Goal: Task Accomplishment & Management: Manage account settings

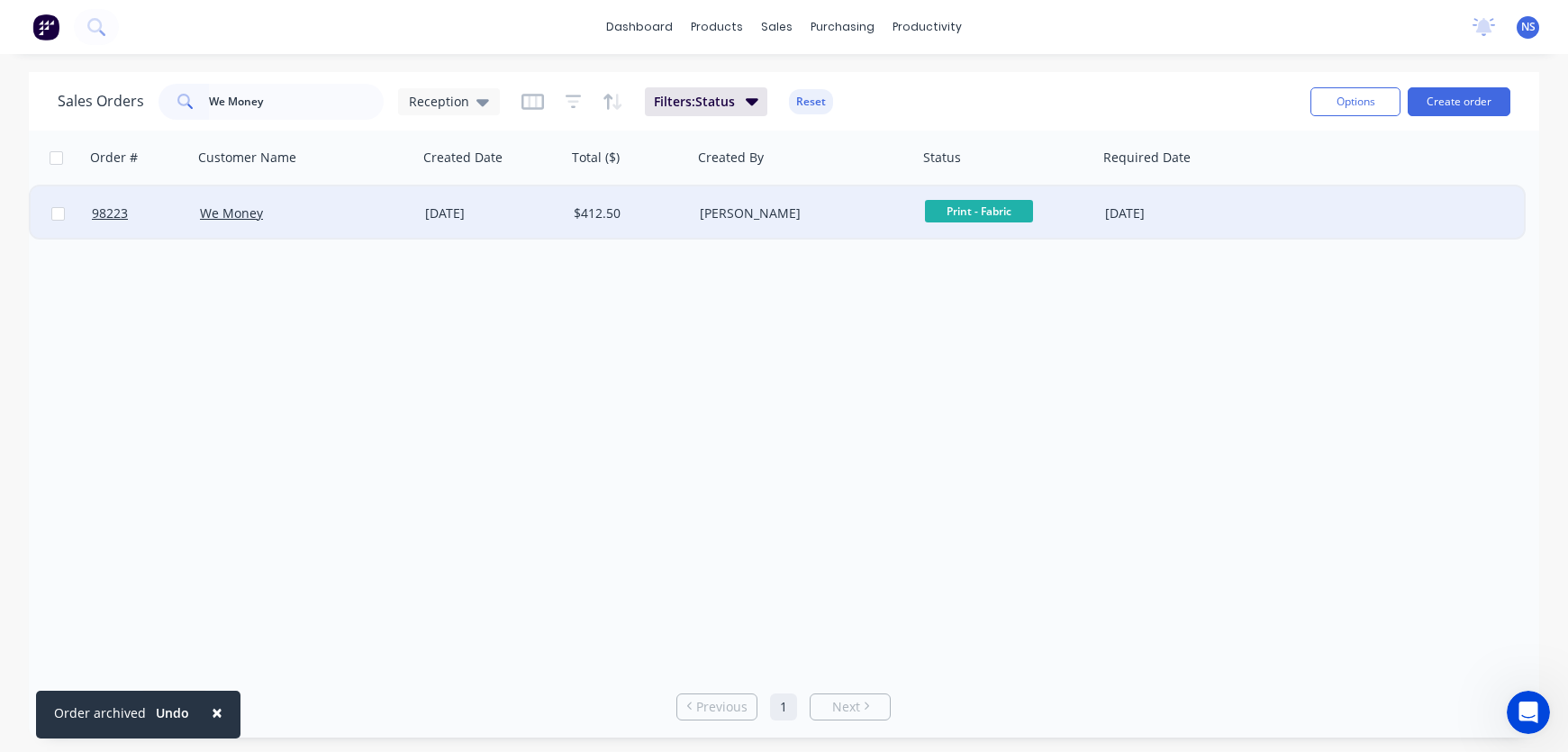
type input "We Money"
click at [385, 218] on div "We Money" at bounding box center [300, 213] width 200 height 18
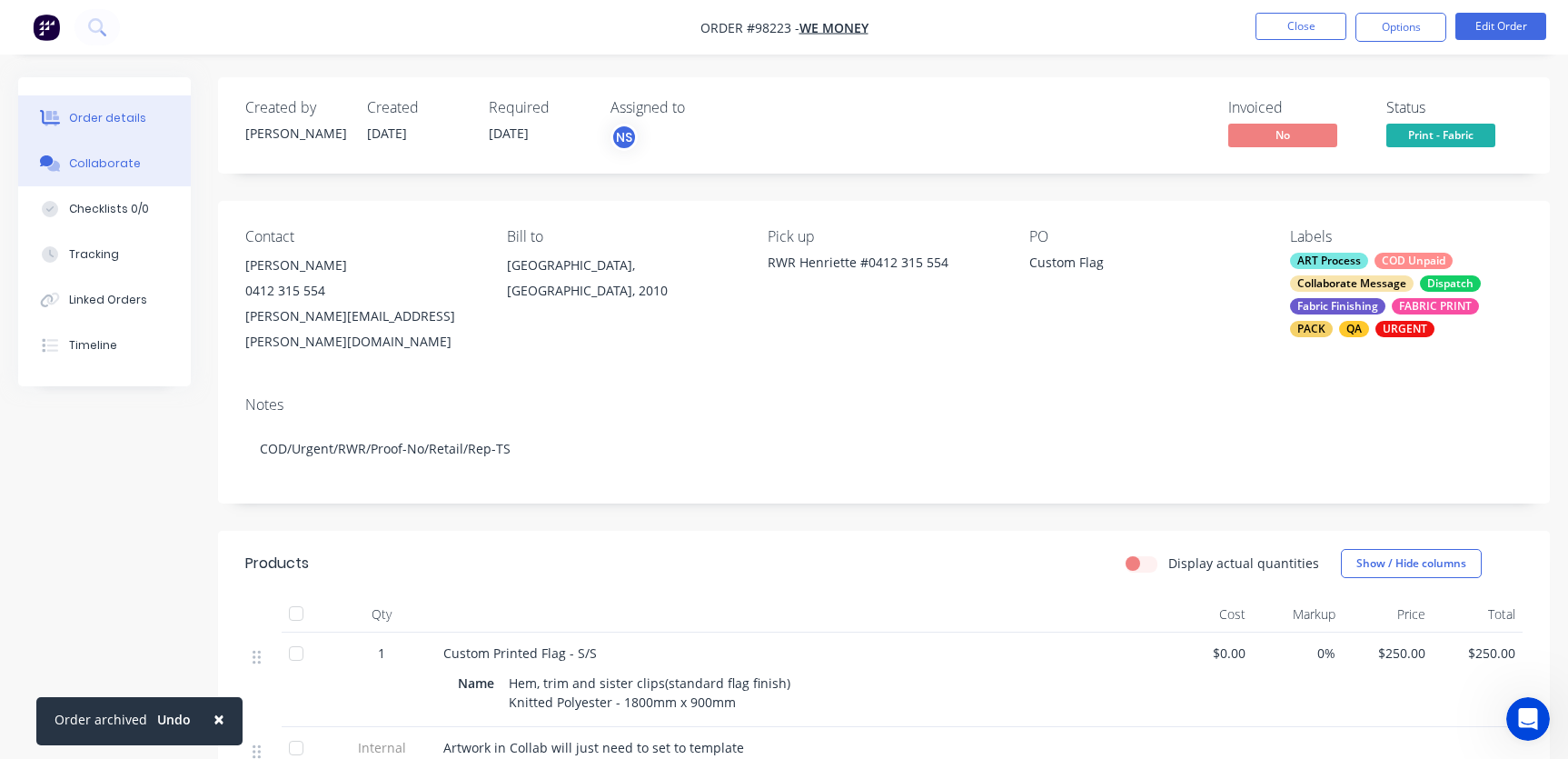
click at [127, 160] on div "Collaborate" at bounding box center [104, 163] width 72 height 16
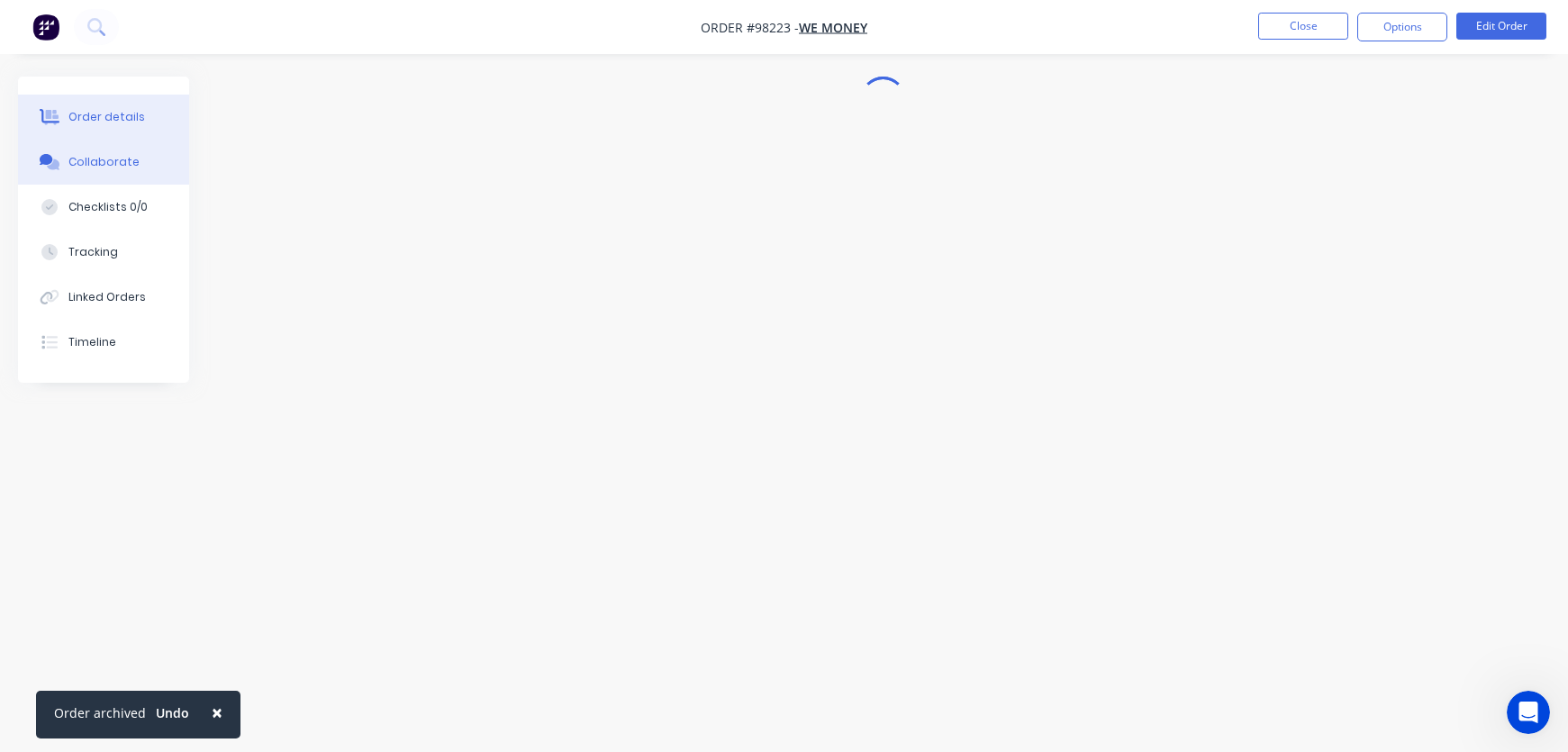
click at [133, 120] on div "Order details" at bounding box center [106, 117] width 77 height 16
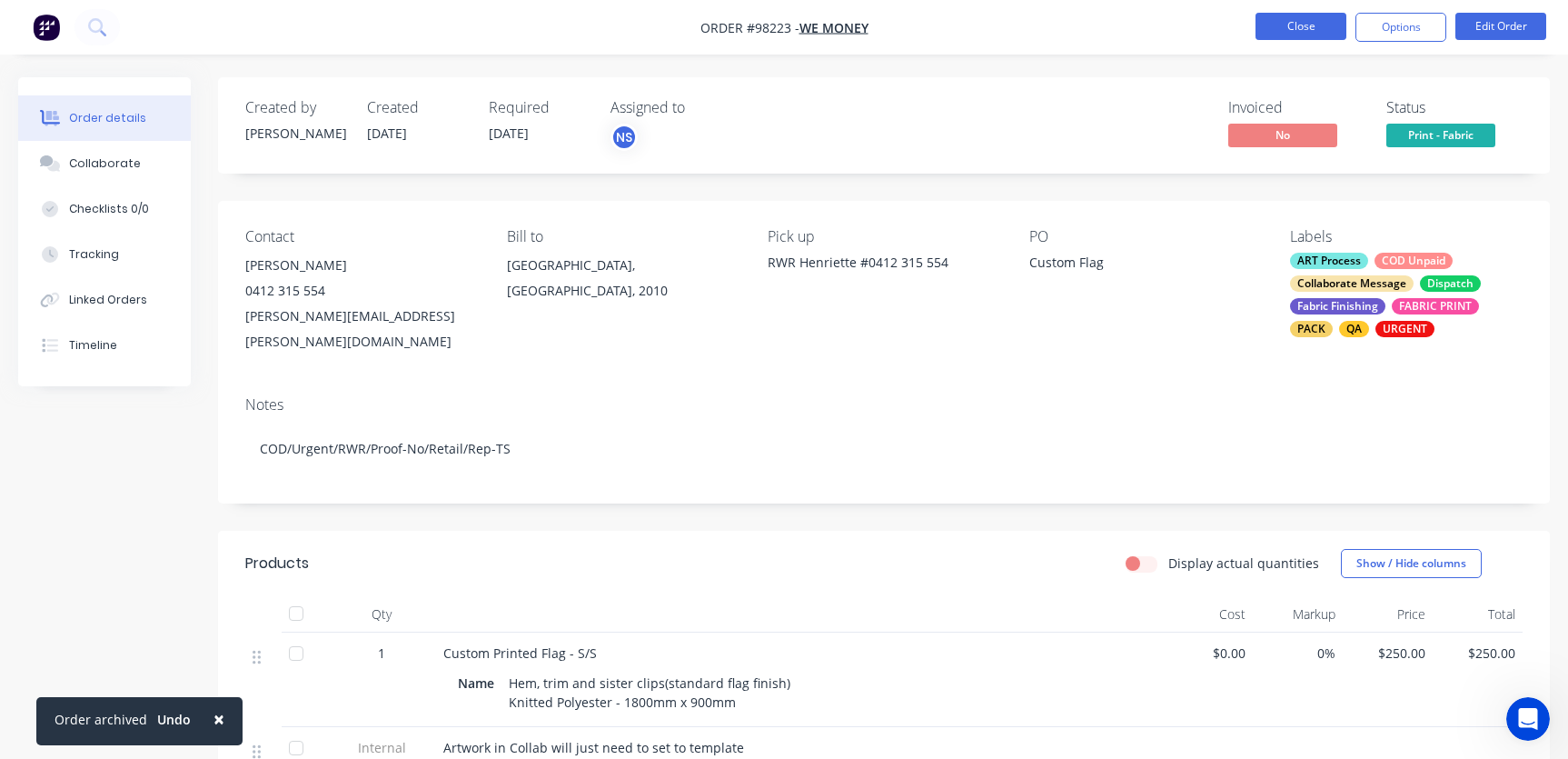
click at [1301, 24] on button "Close" at bounding box center [1300, 26] width 91 height 27
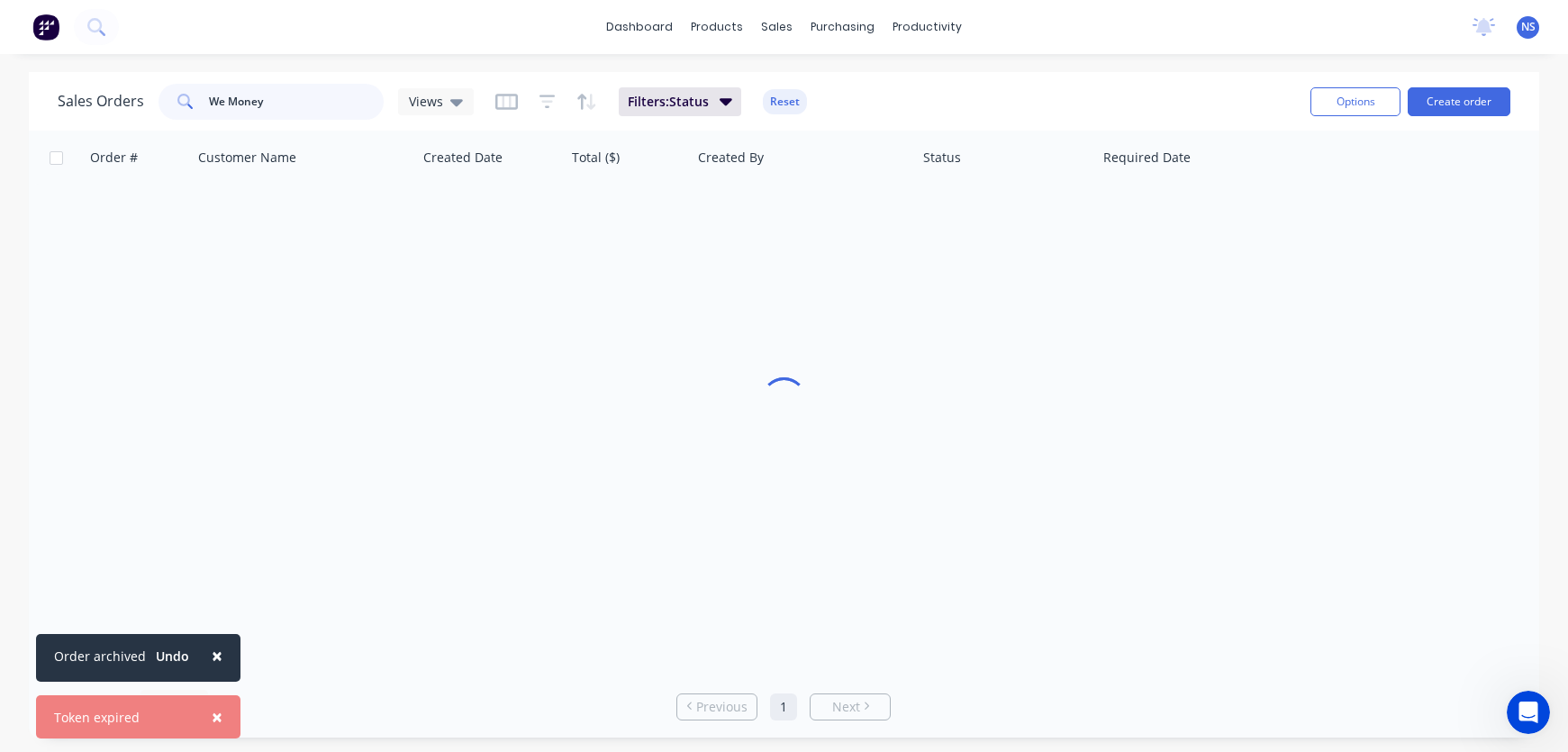
drag, startPoint x: 170, startPoint y: 98, endPoint x: 202, endPoint y: 96, distance: 32.1
click at [202, 96] on div "We Money" at bounding box center [270, 101] width 225 height 36
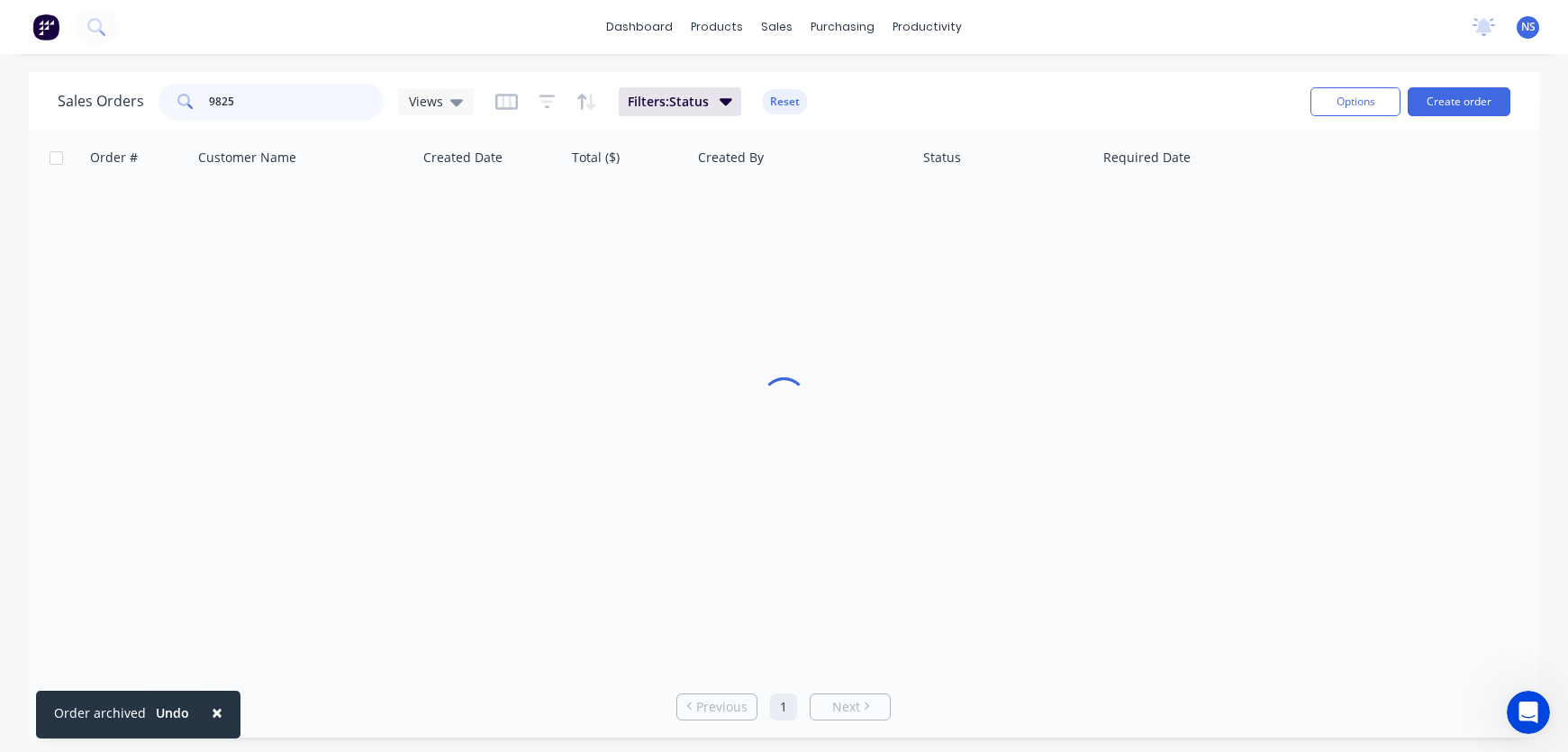
type input "98225"
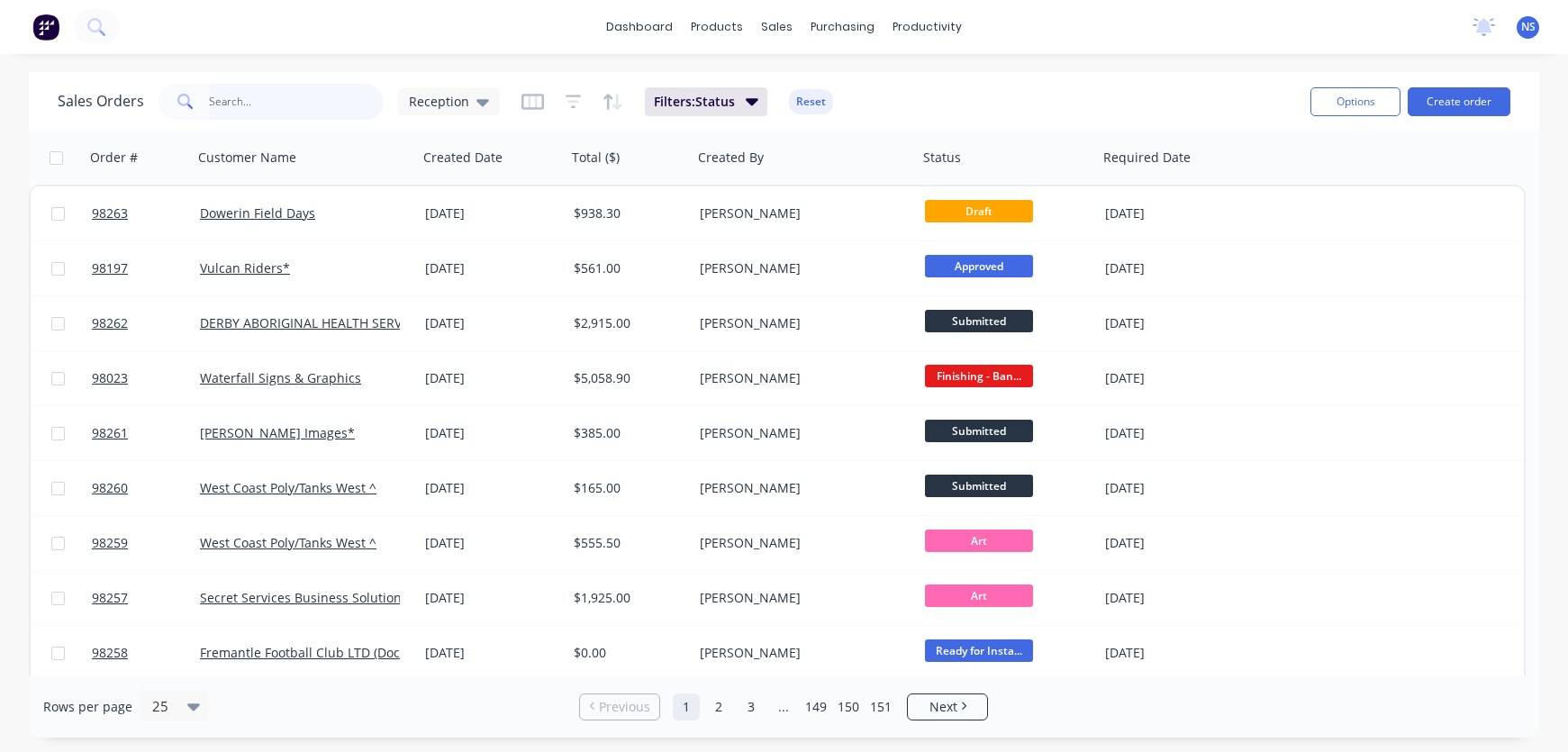
click at [262, 102] on input "text" at bounding box center [296, 101] width 175 height 36
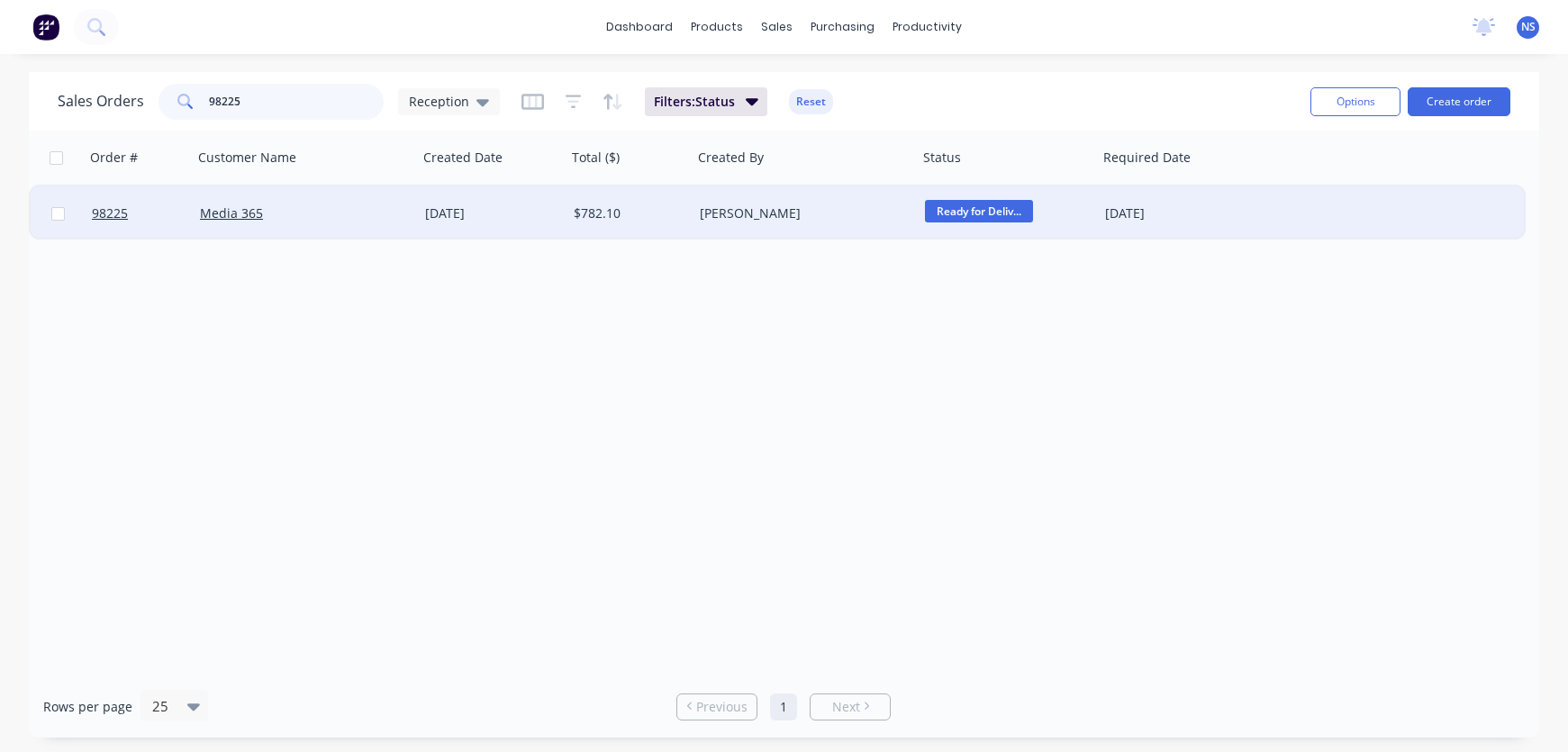
type input "98225"
click at [340, 211] on div "Media 365" at bounding box center [300, 213] width 200 height 18
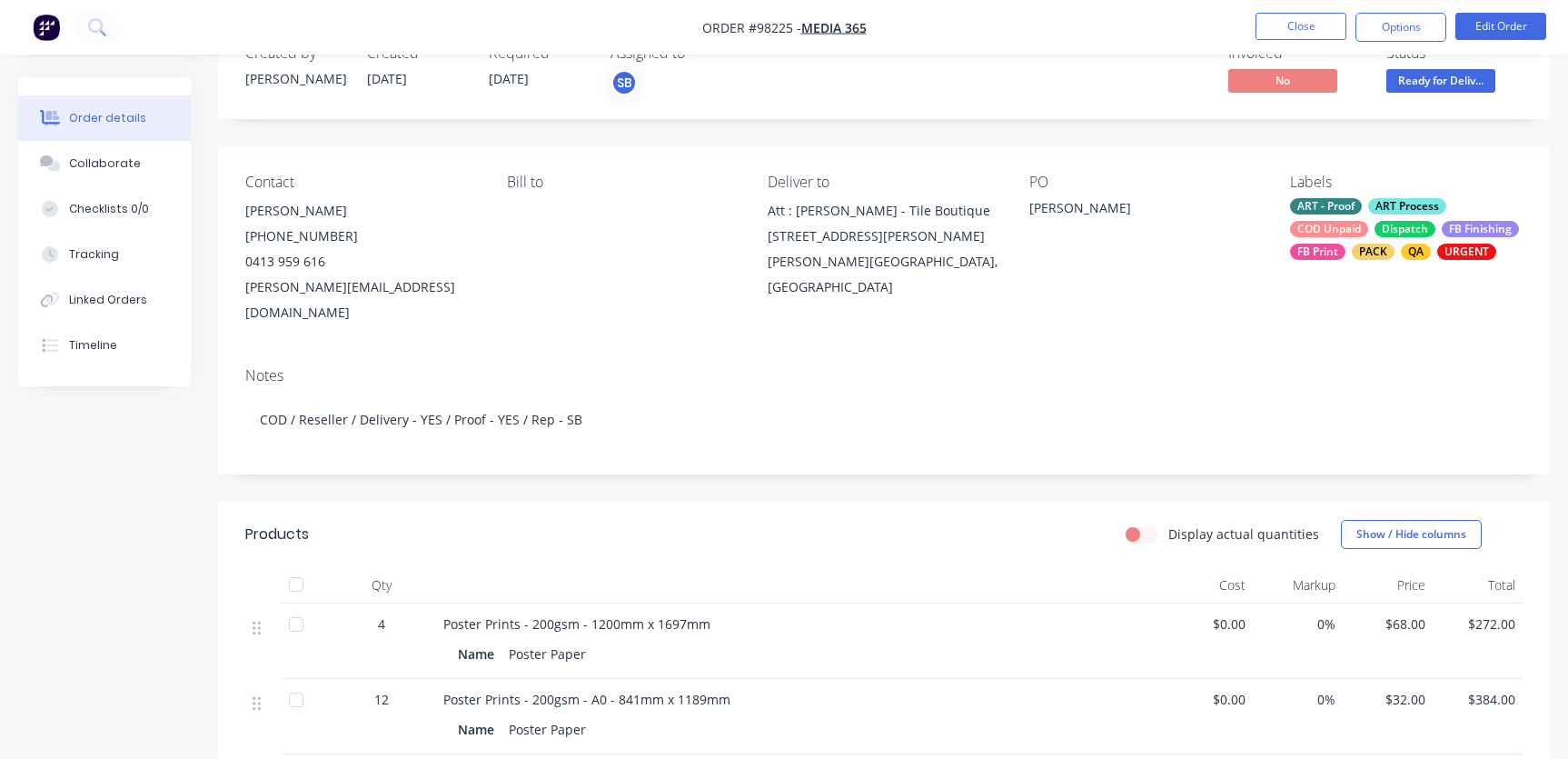
scroll to position [152, 0]
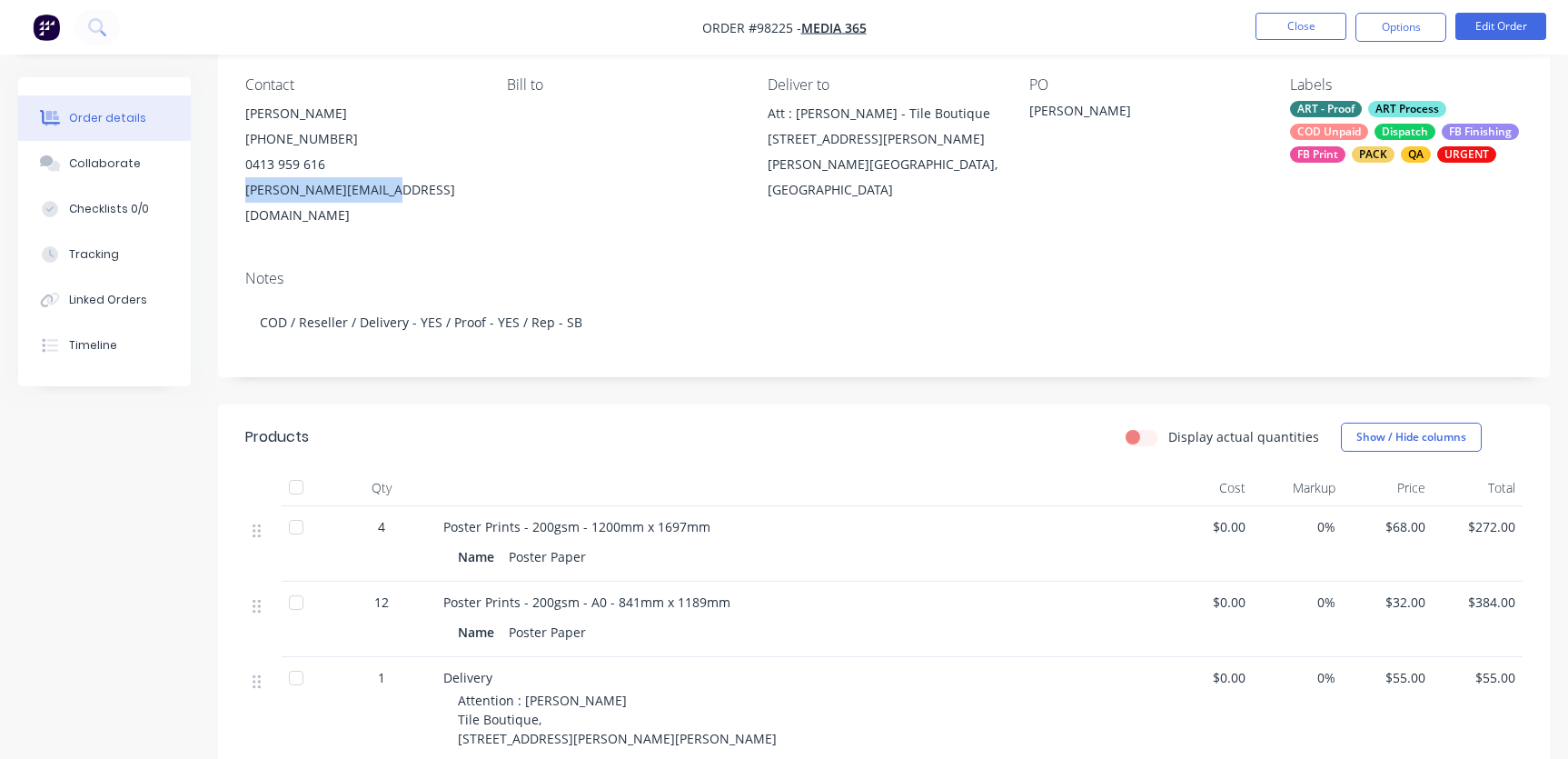
drag, startPoint x: 248, startPoint y: 186, endPoint x: 399, endPoint y: 188, distance: 151.0
click at [399, 188] on div "Contact [PERSON_NAME] [PHONE_NUMBER] [PERSON_NAME][EMAIL_ADDRESS][DOMAIN_NAME] …" at bounding box center [884, 152] width 1332 height 207
click at [529, 256] on div "Notes COD / Reseller / Delivery - YES / Proof - YES / Rep - SB" at bounding box center [884, 316] width 1332 height 122
drag, startPoint x: 402, startPoint y: 189, endPoint x: 385, endPoint y: 191, distance: 17.1
click at [378, 191] on div "[PERSON_NAME][EMAIL_ADDRESS][DOMAIN_NAME]" at bounding box center [361, 202] width 232 height 51
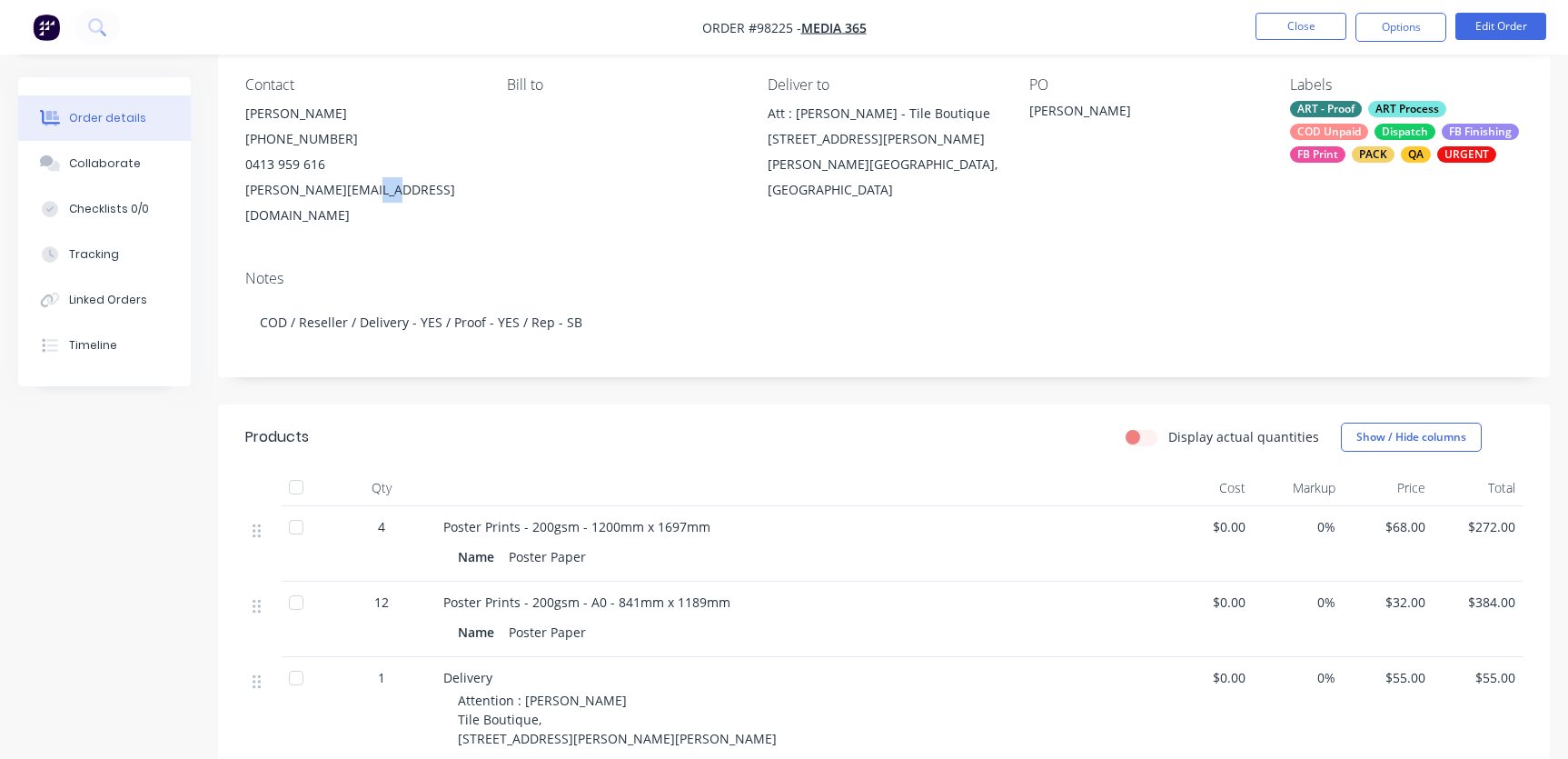
click at [442, 209] on div "Contact [PERSON_NAME] [PHONE_NUMBER] [PERSON_NAME][EMAIL_ADDRESS][DOMAIN_NAME] …" at bounding box center [884, 152] width 1332 height 207
click at [1400, 27] on button "Options" at bounding box center [1401, 27] width 91 height 29
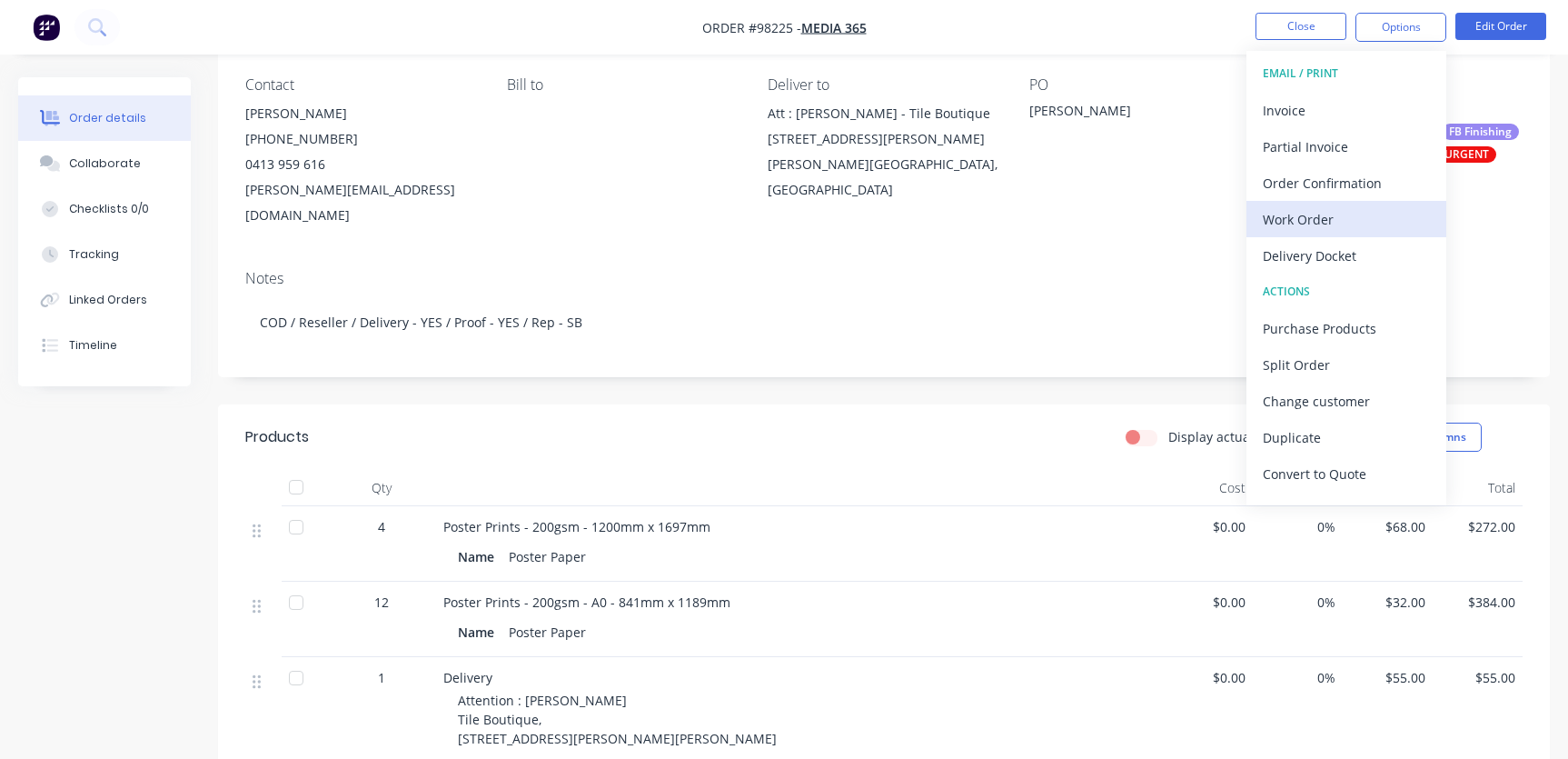
click at [1313, 212] on div "Work Order" at bounding box center [1346, 220] width 167 height 27
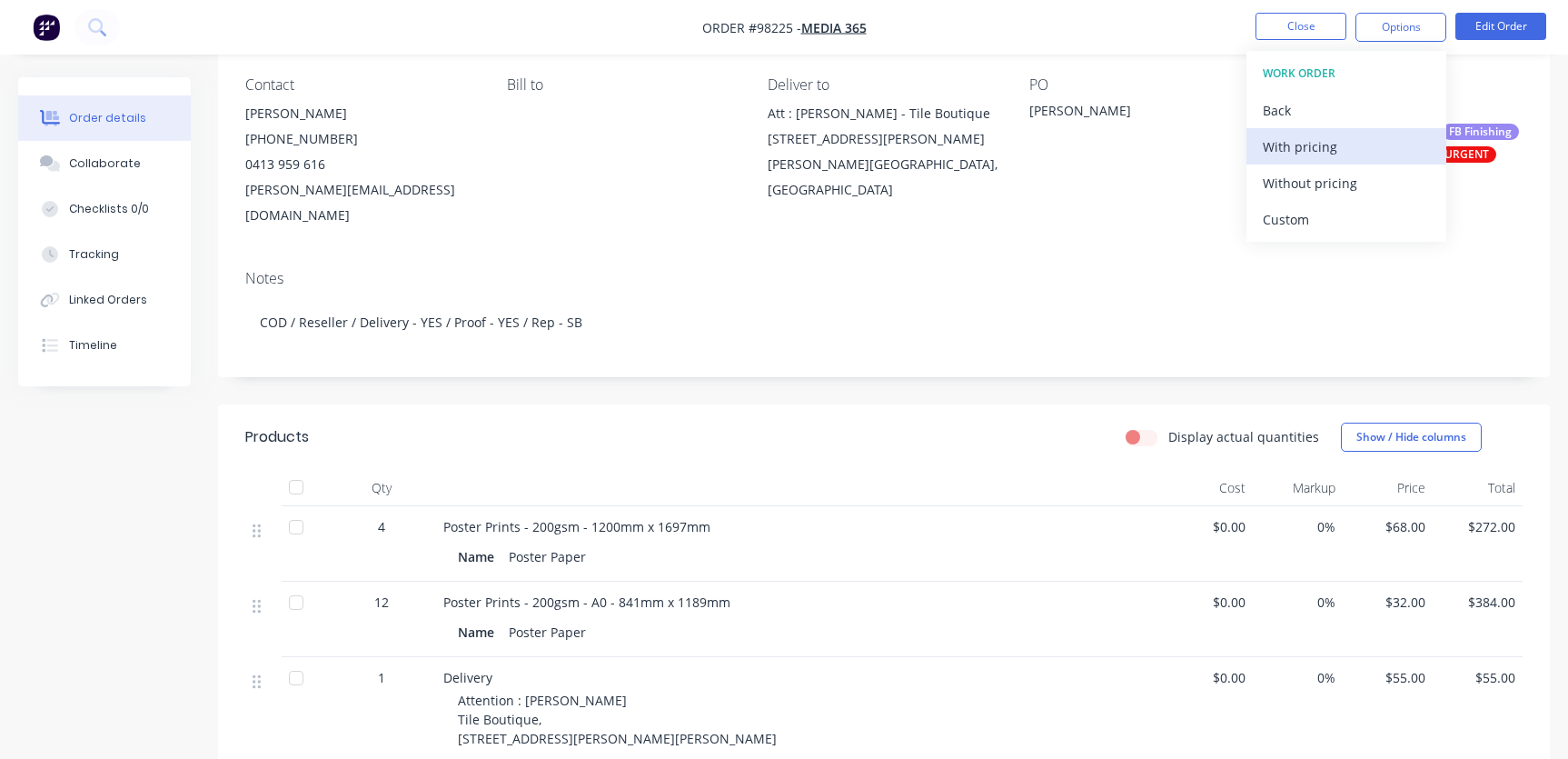
click at [1303, 139] on div "With pricing" at bounding box center [1346, 147] width 167 height 27
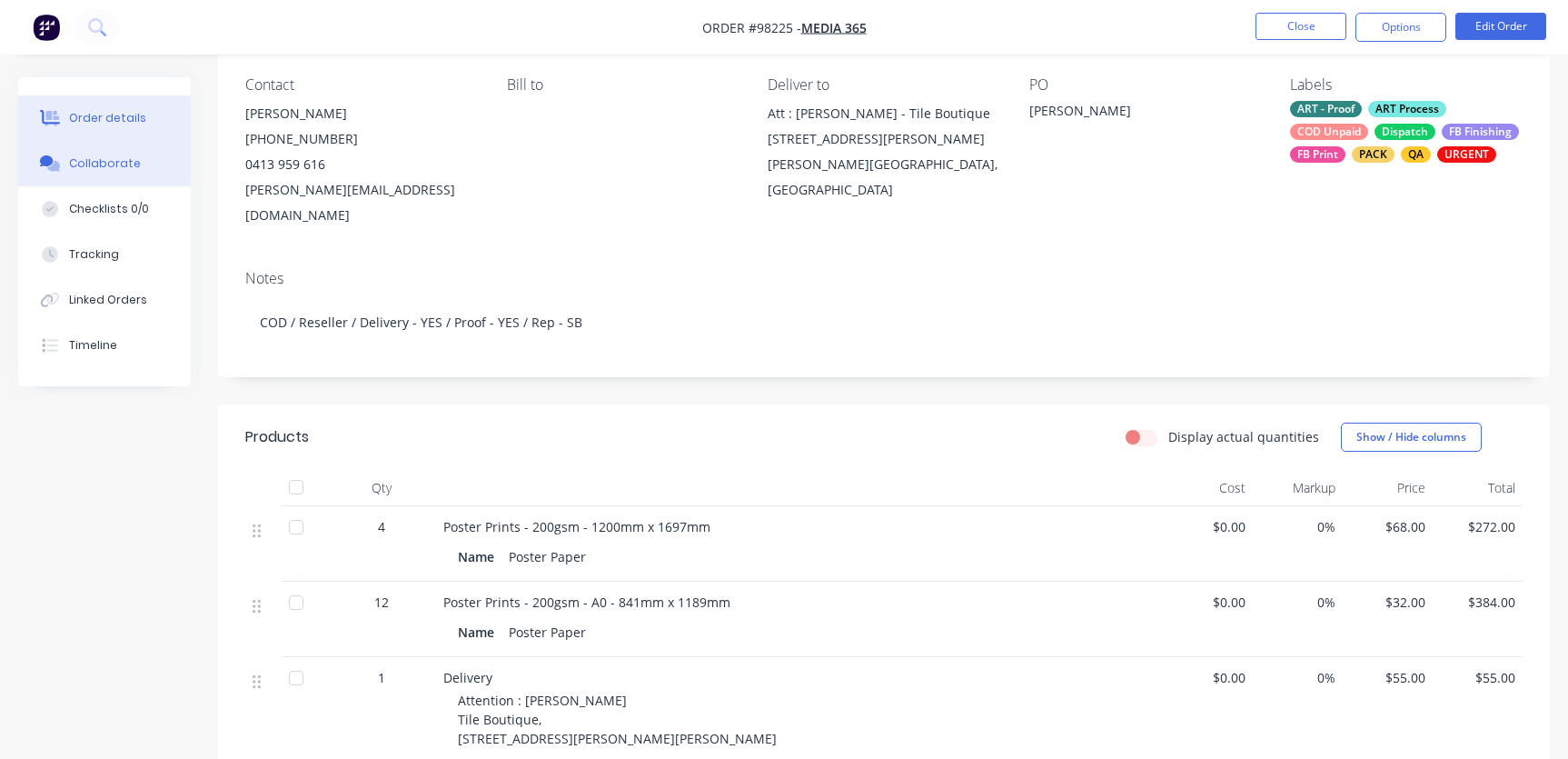
click at [110, 161] on div "Collaborate" at bounding box center [104, 163] width 72 height 16
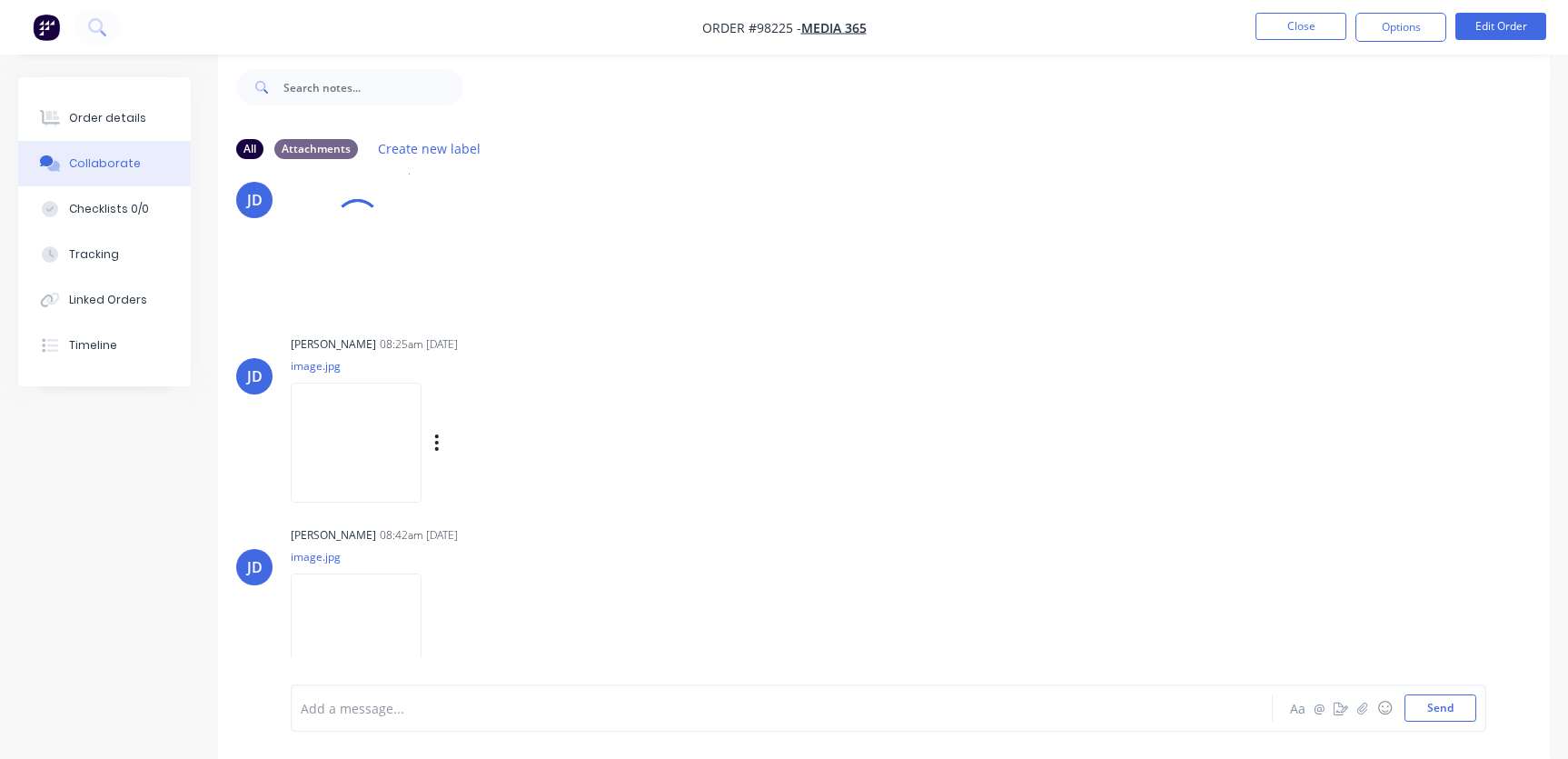
scroll to position [27, 0]
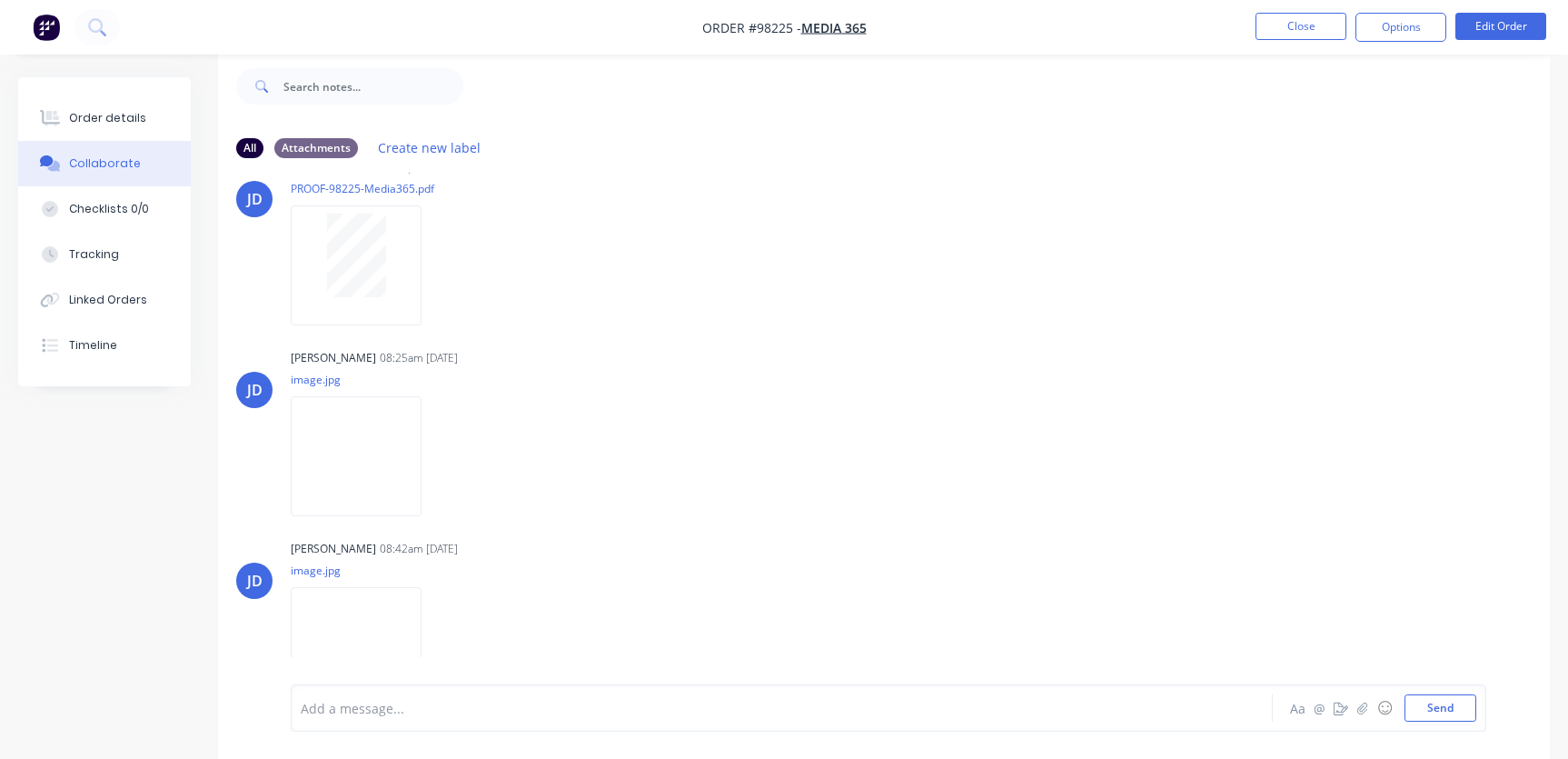
click at [407, 712] on div at bounding box center [741, 708] width 881 height 19
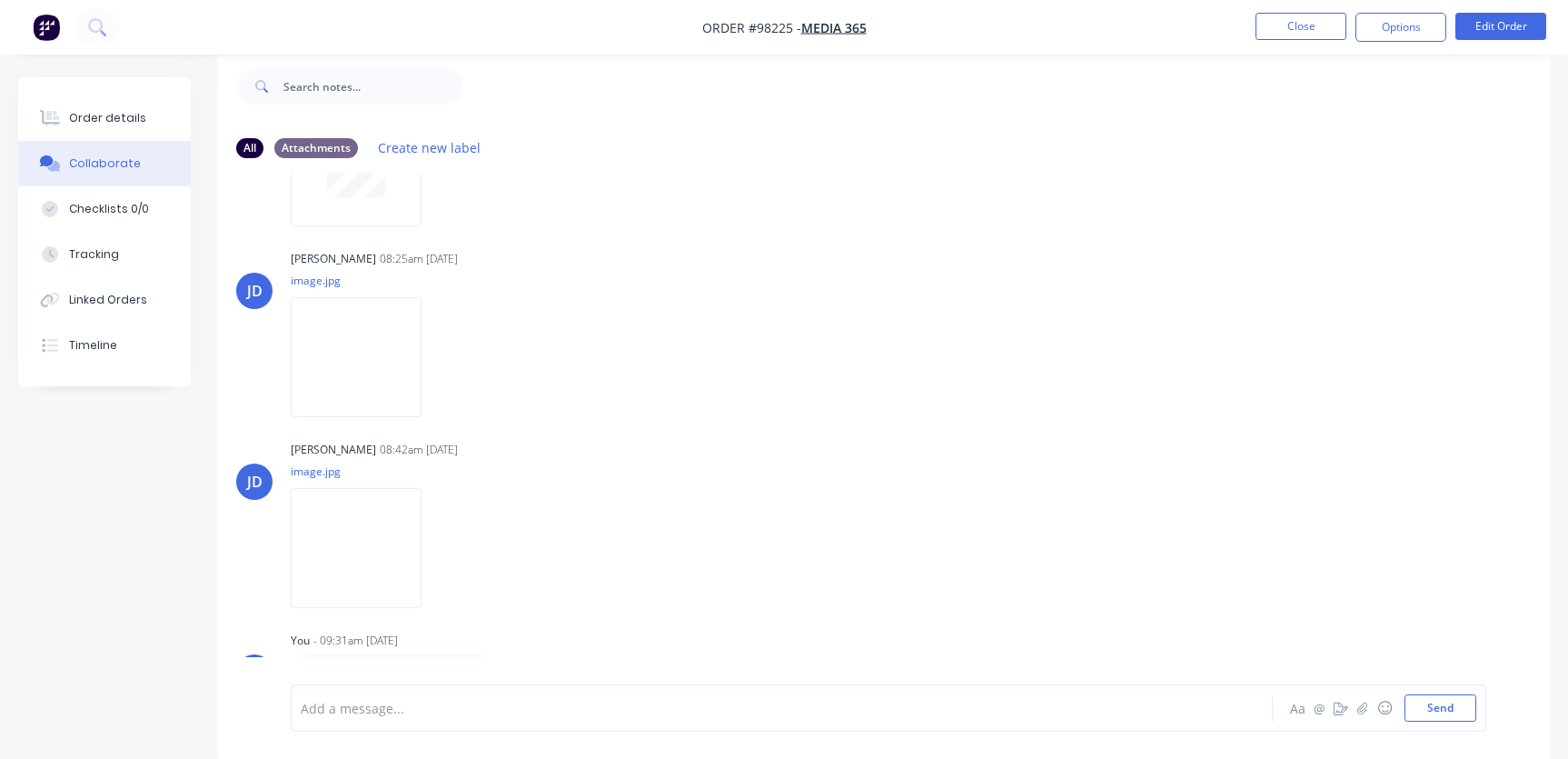
scroll to position [179, 0]
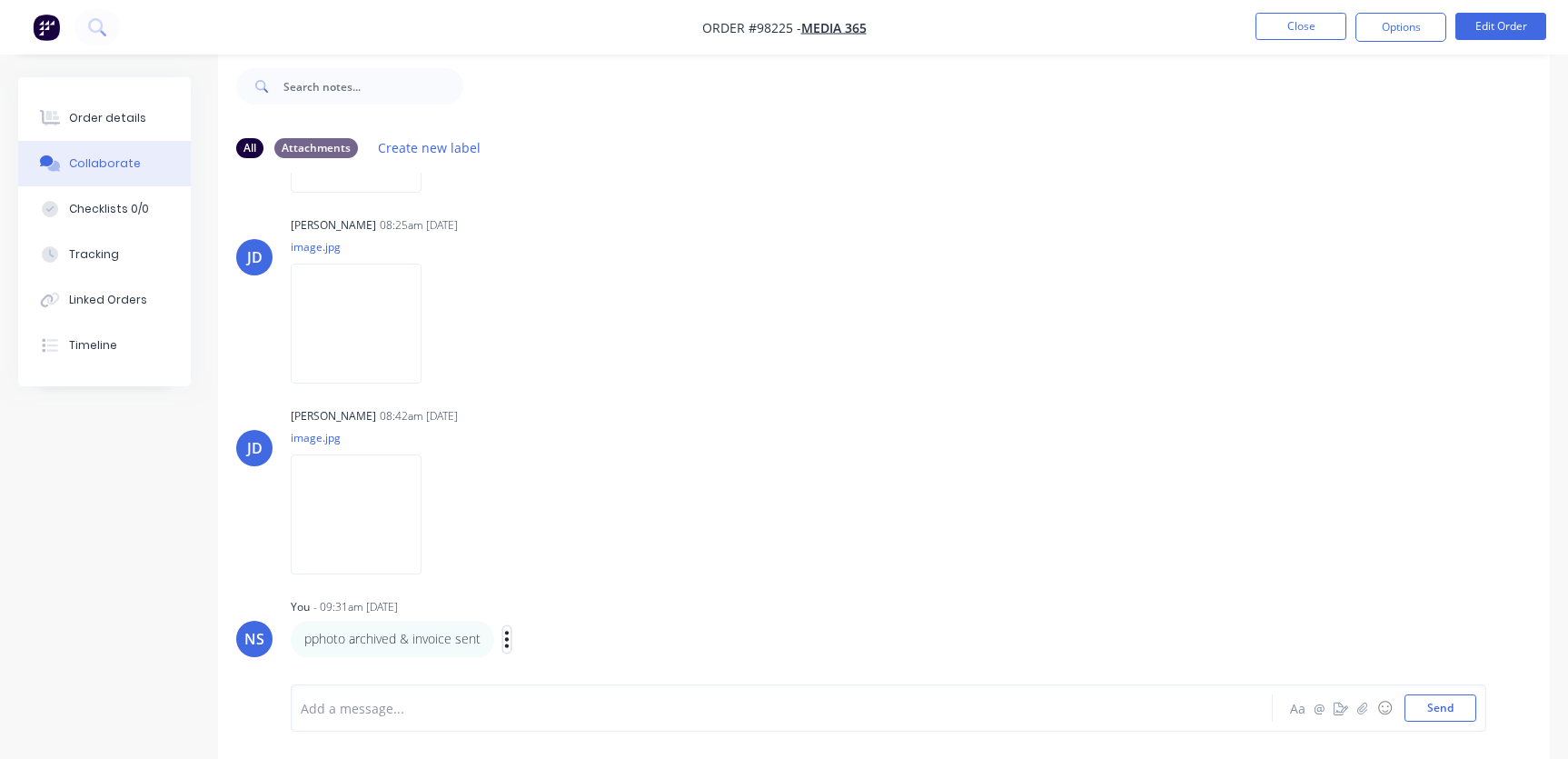
click at [507, 636] on icon "button" at bounding box center [507, 639] width 6 height 21
click at [556, 608] on button "Edit" at bounding box center [573, 606] width 115 height 30
click at [308, 710] on span "pphoto archived & invoice sent" at bounding box center [396, 708] width 189 height 17
click at [1436, 703] on button "Send" at bounding box center [1440, 708] width 72 height 27
click at [434, 719] on div "Add a message..." at bounding box center [741, 708] width 882 height 27
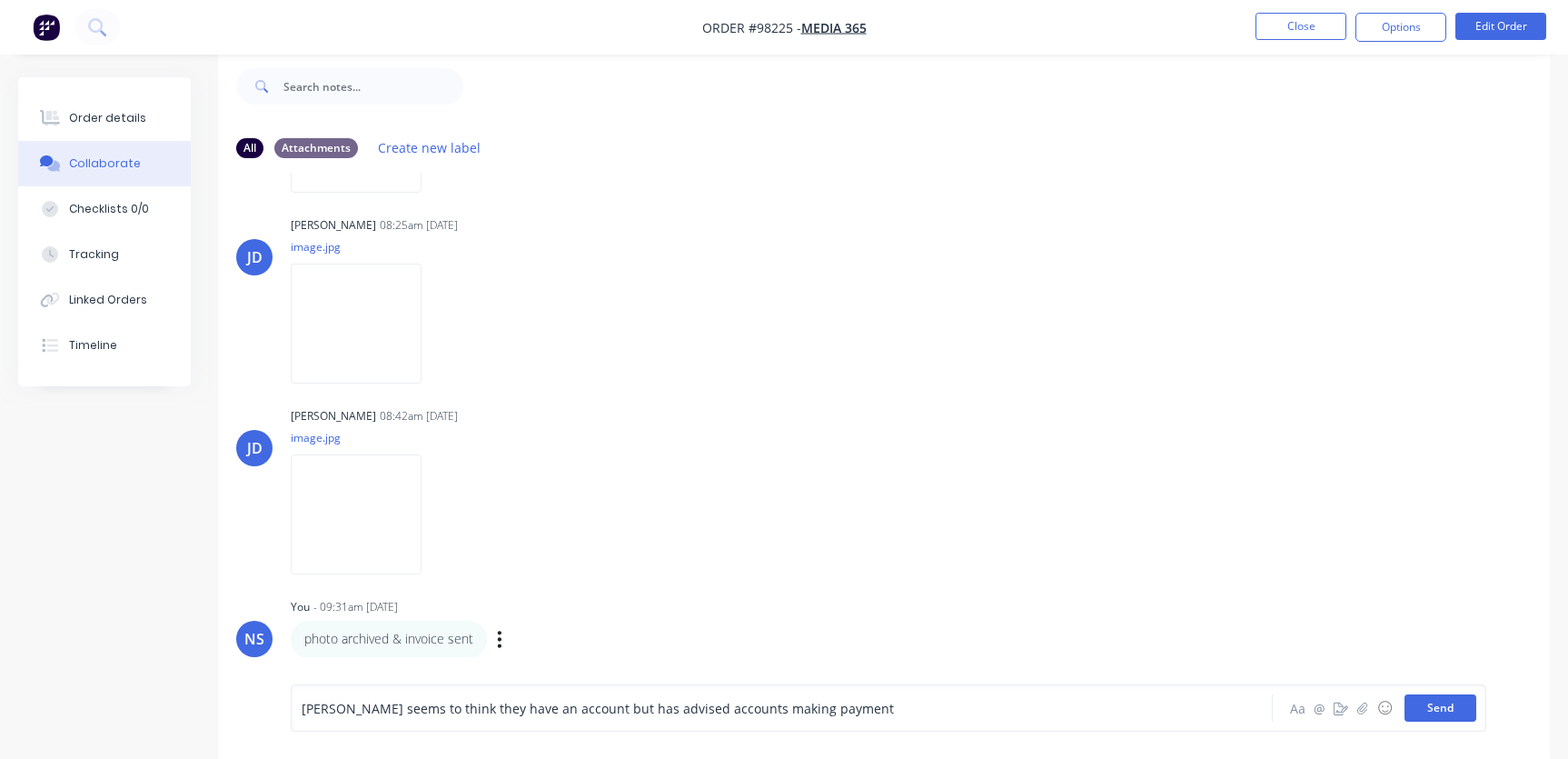
click at [1429, 705] on button "Send" at bounding box center [1440, 708] width 72 height 27
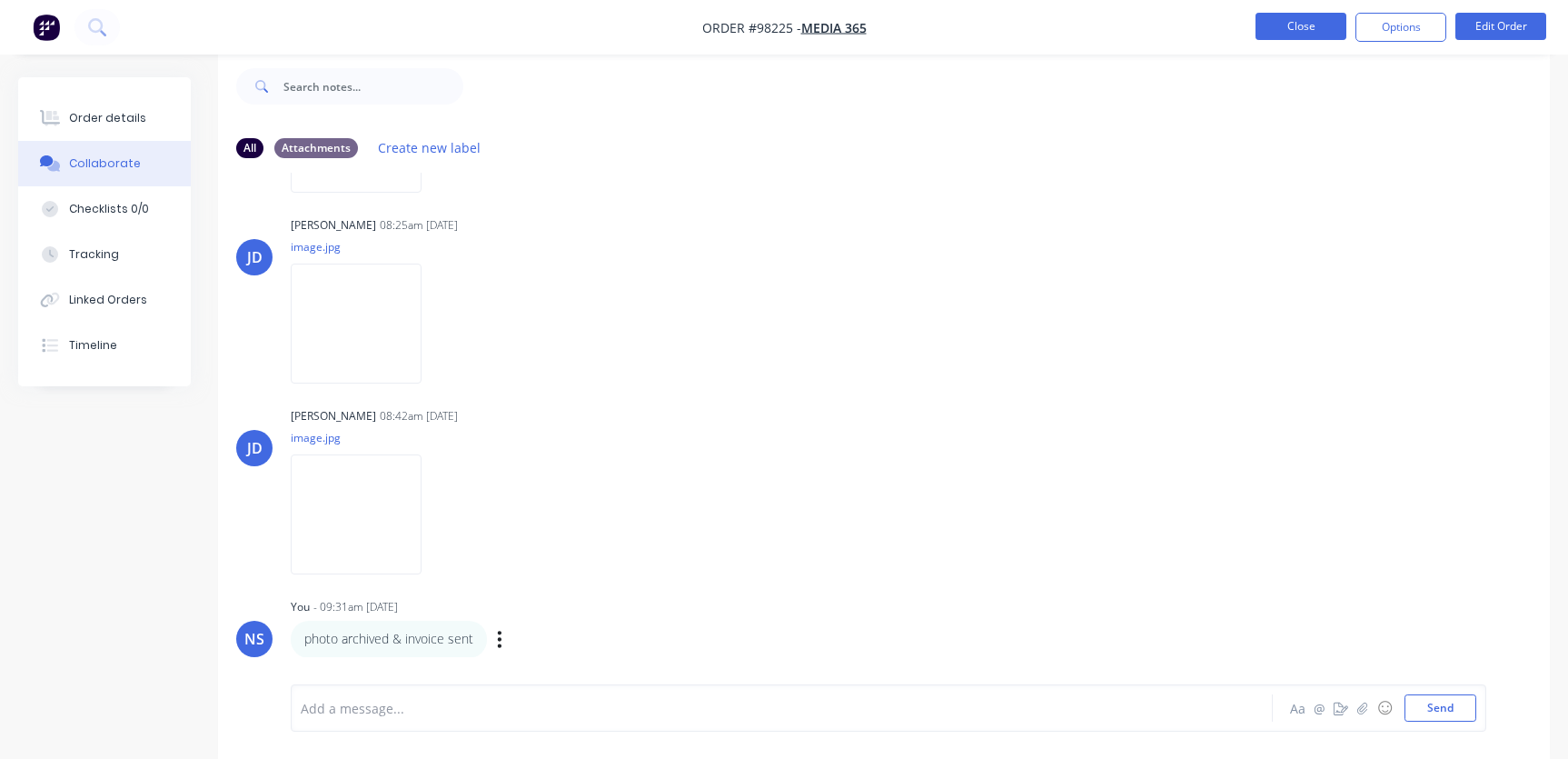
click at [1310, 25] on button "Close" at bounding box center [1300, 26] width 91 height 27
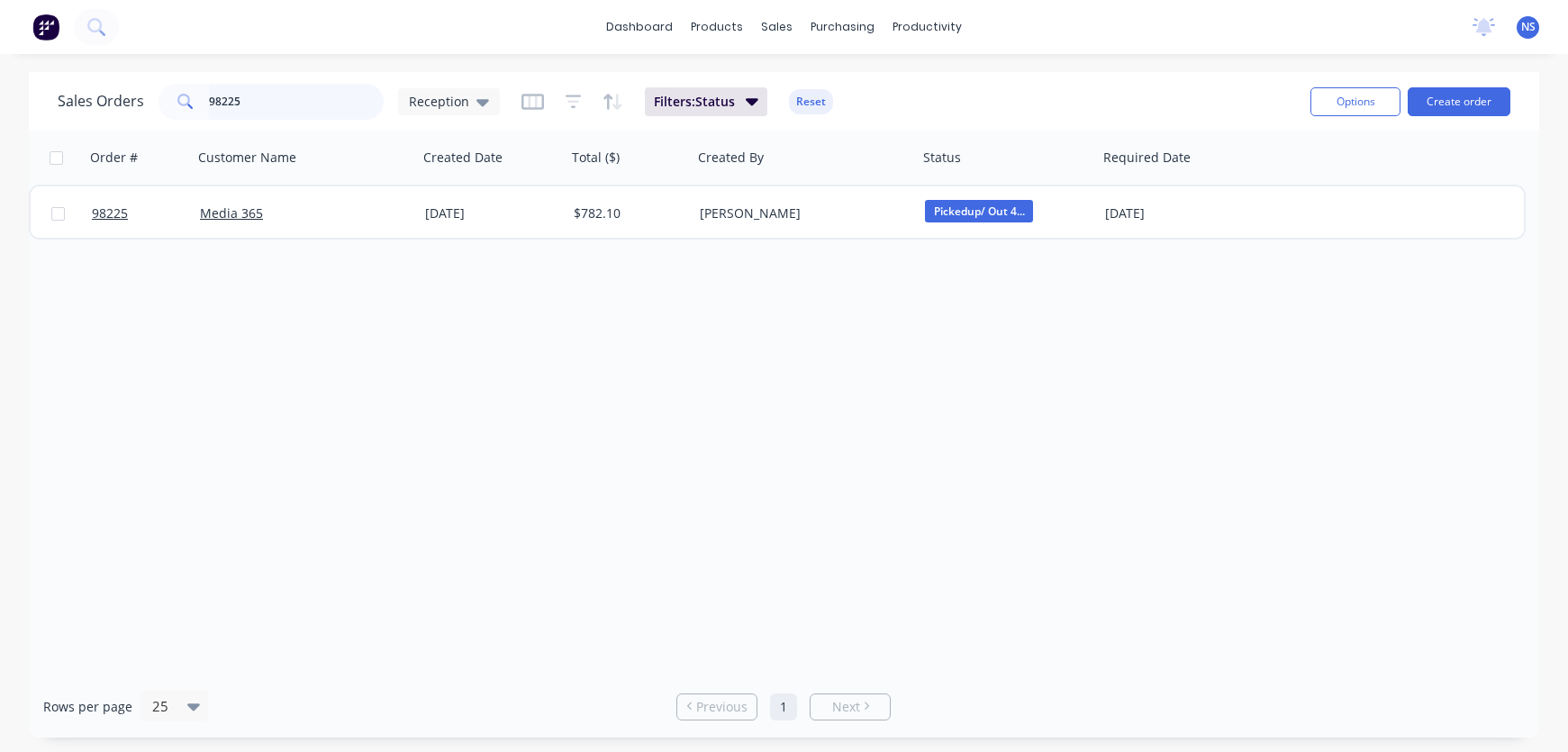
click at [272, 97] on input "98225" at bounding box center [296, 101] width 175 height 36
type input "98237"
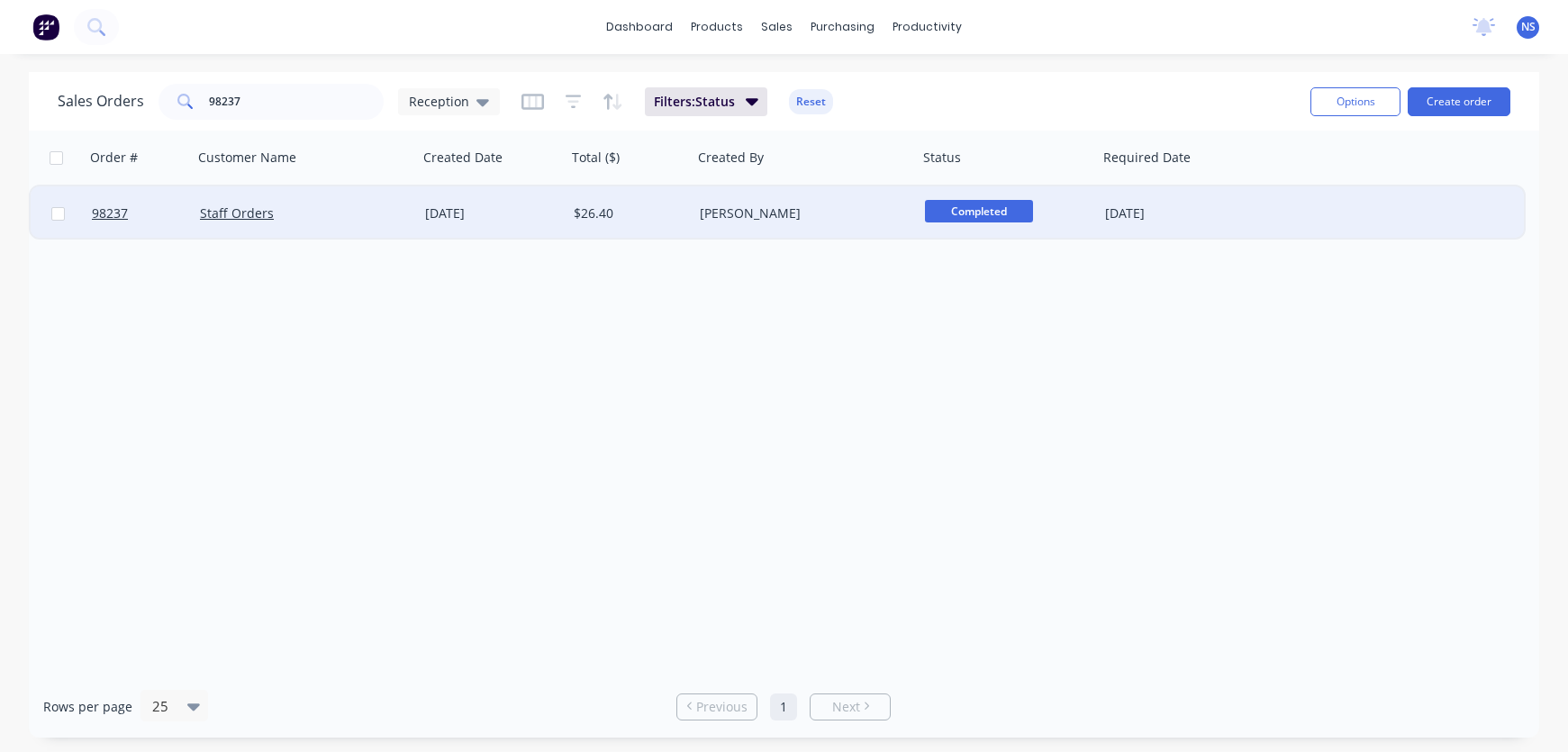
click at [812, 210] on div "Kate Sharp" at bounding box center [800, 213] width 200 height 18
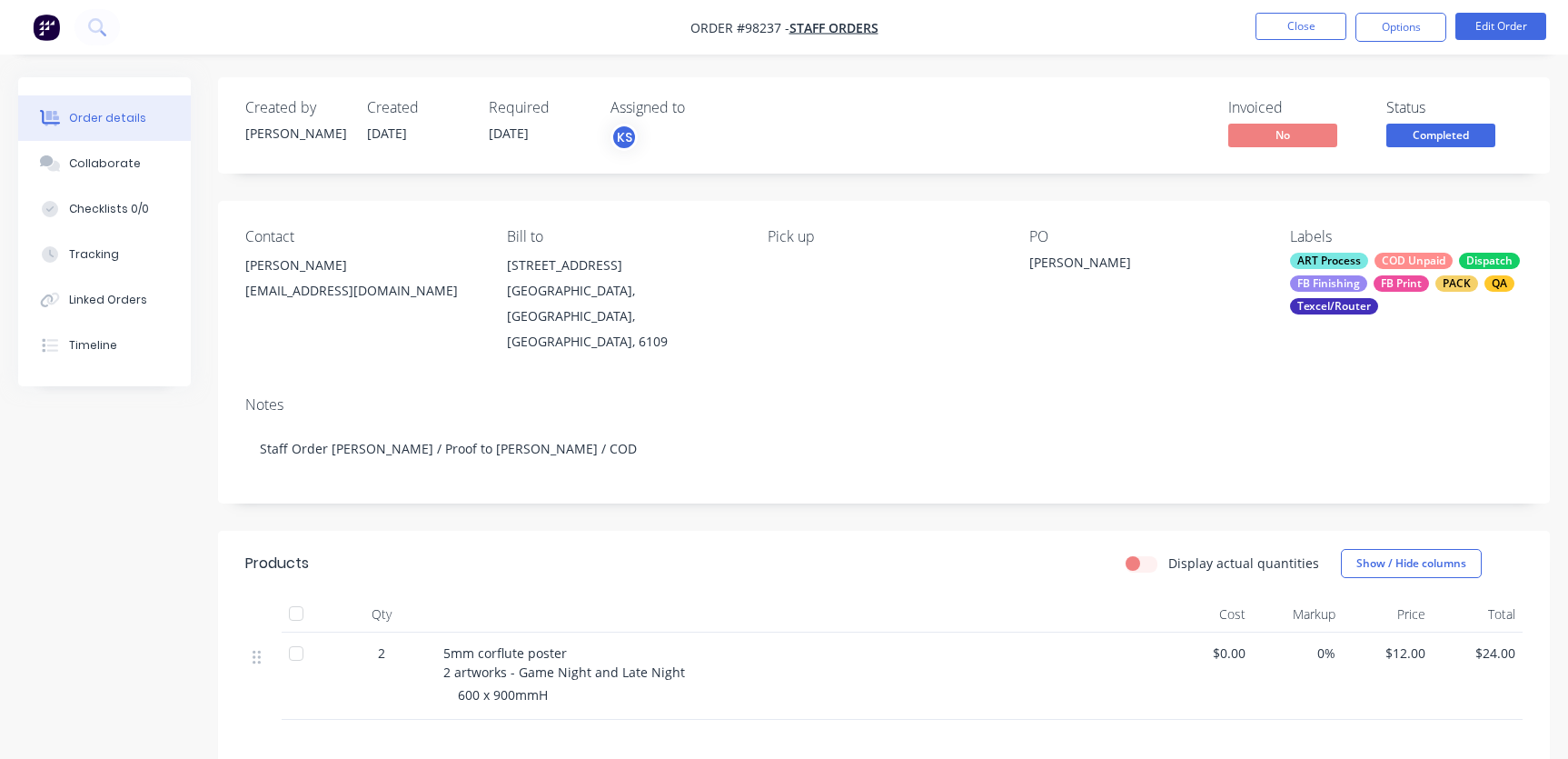
click at [1430, 275] on div "ART Process COD Unpaid Dispatch FB Finishing FB Print PACK QA Texcel/Router" at bounding box center [1406, 283] width 232 height 62
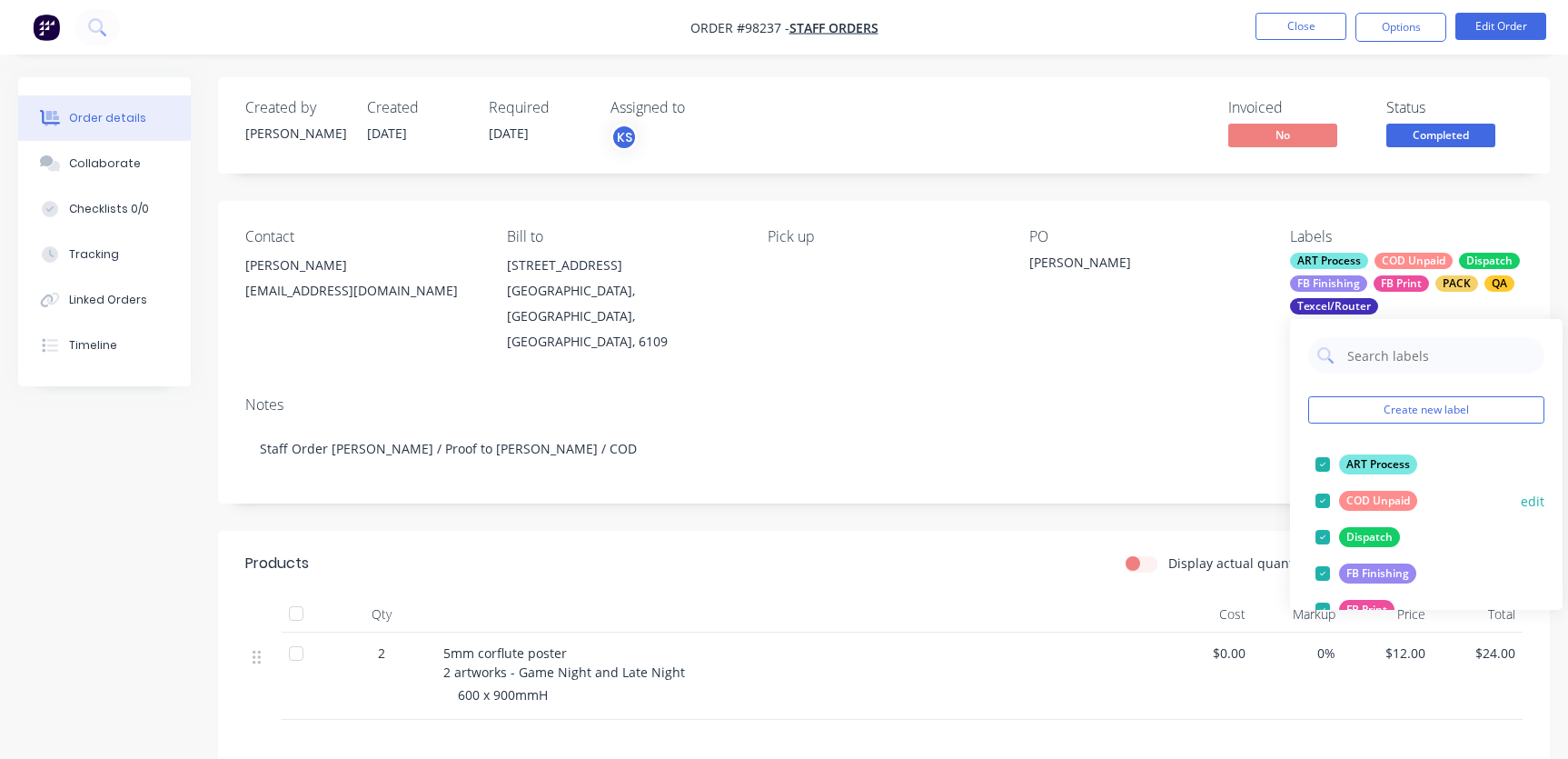
click at [1326, 502] on div at bounding box center [1323, 501] width 36 height 36
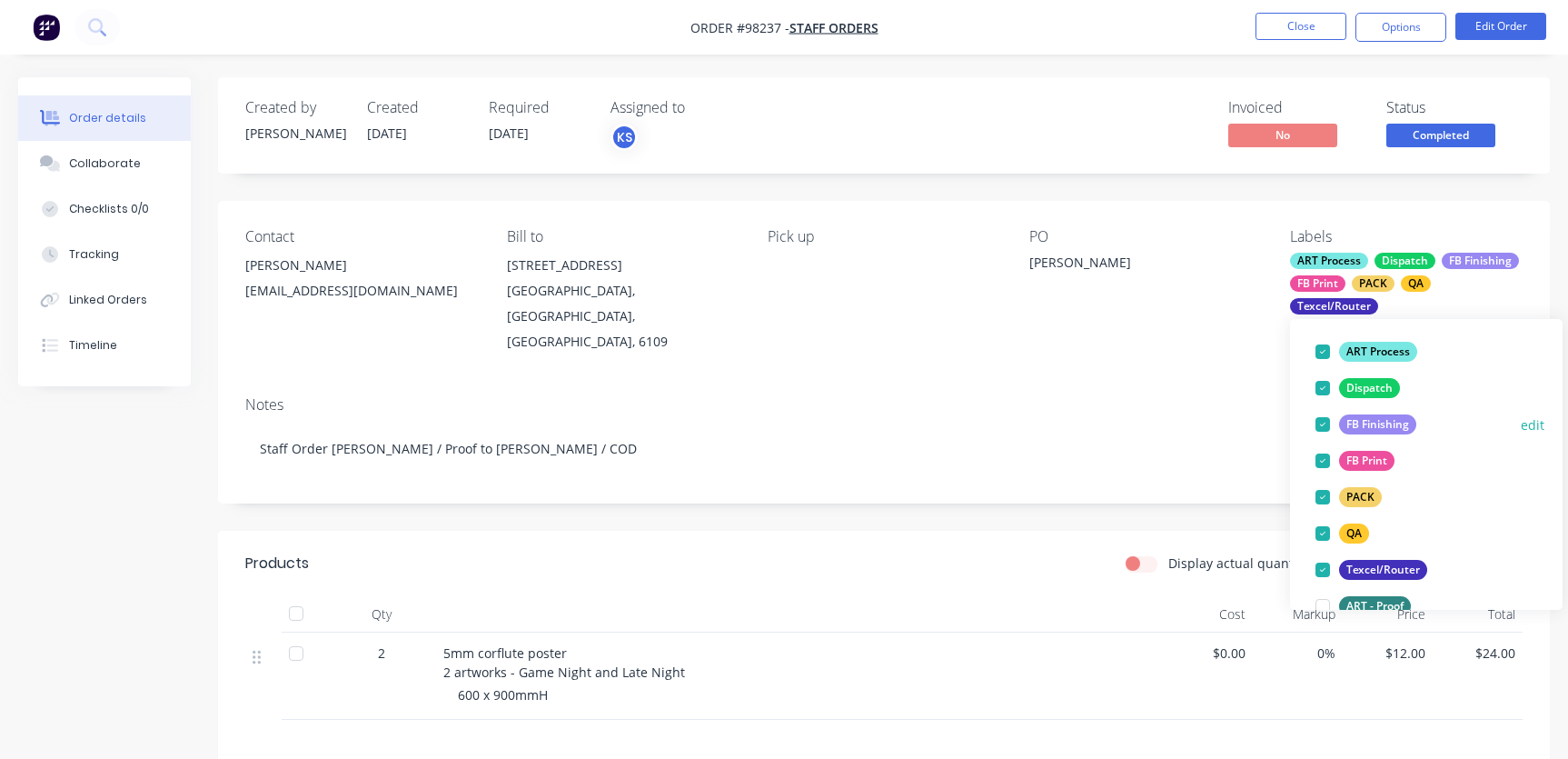
scroll to position [331, 0]
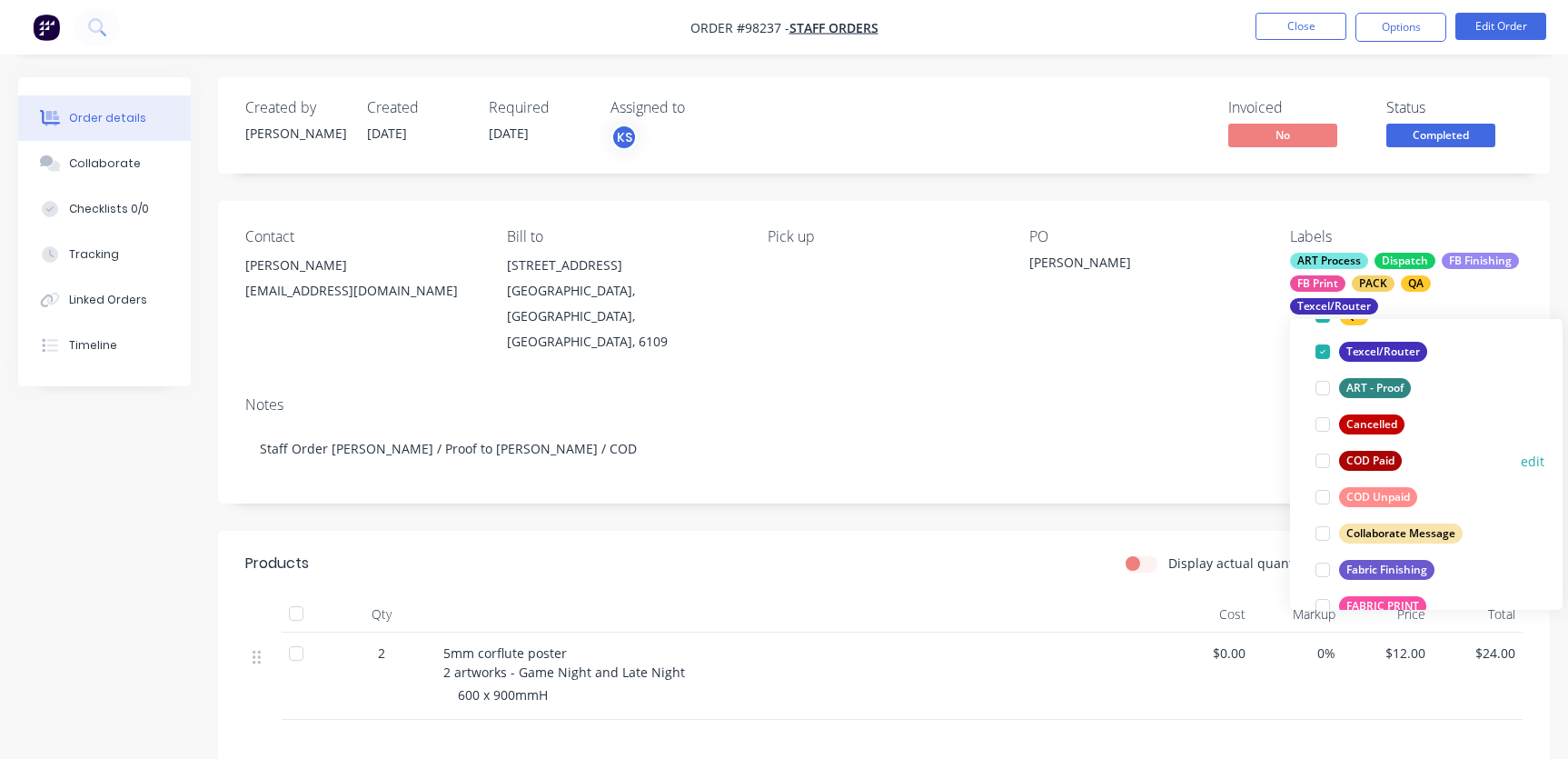
click at [1323, 460] on div at bounding box center [1323, 460] width 36 height 36
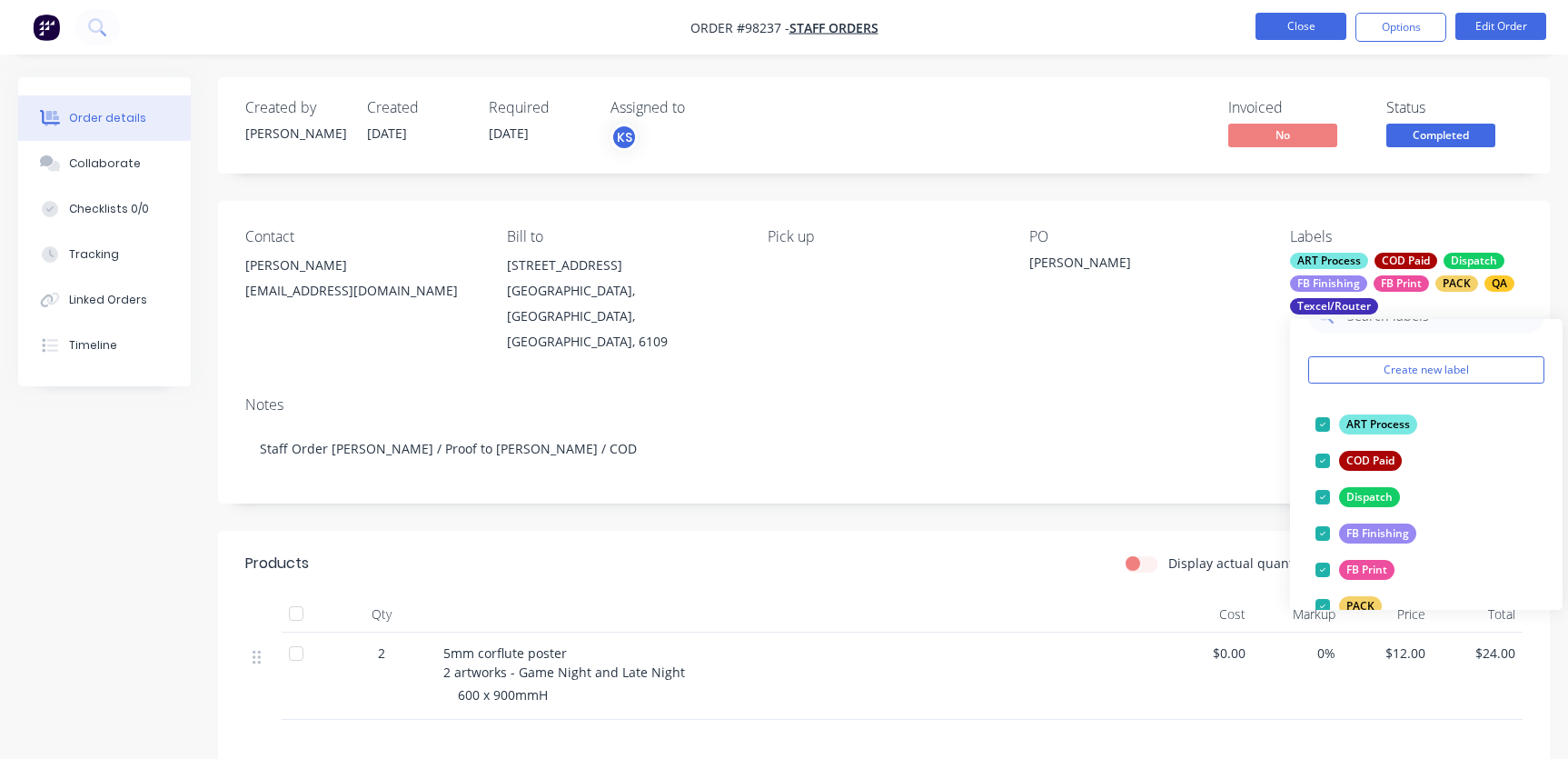
click at [1305, 25] on button "Close" at bounding box center [1300, 26] width 91 height 27
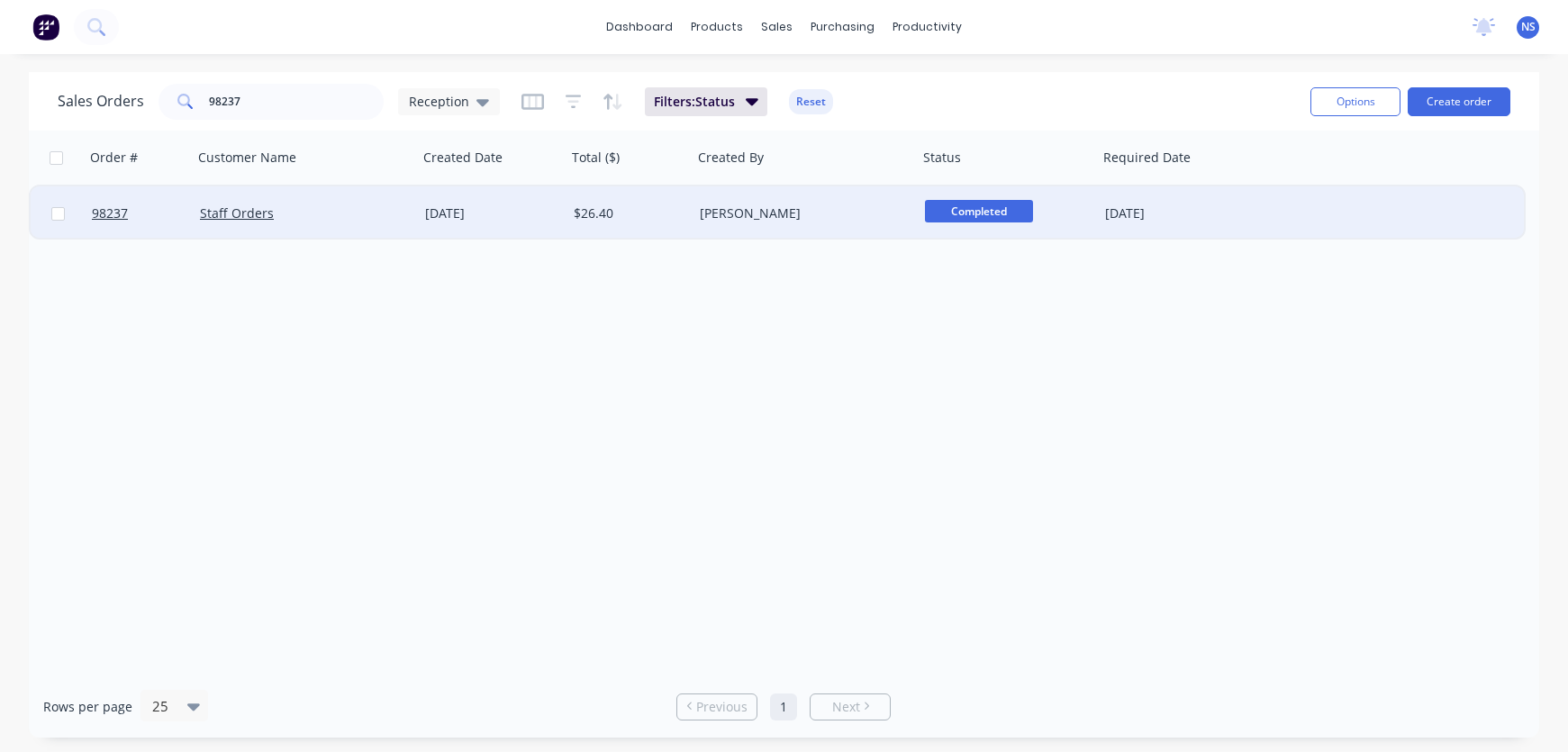
click at [346, 208] on div "Staff Orders" at bounding box center [300, 213] width 200 height 18
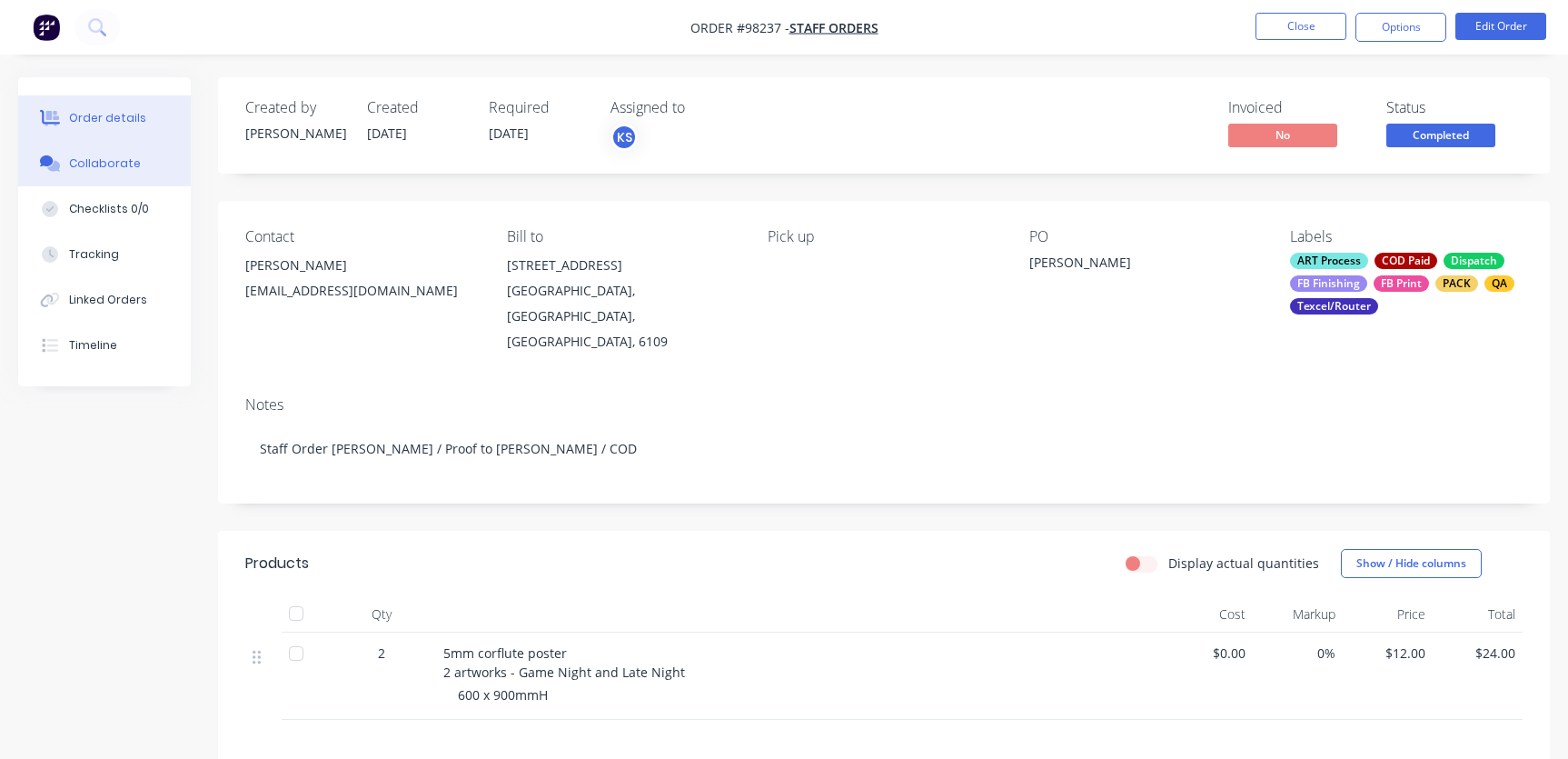
click at [128, 170] on div "Collaborate" at bounding box center [104, 163] width 72 height 16
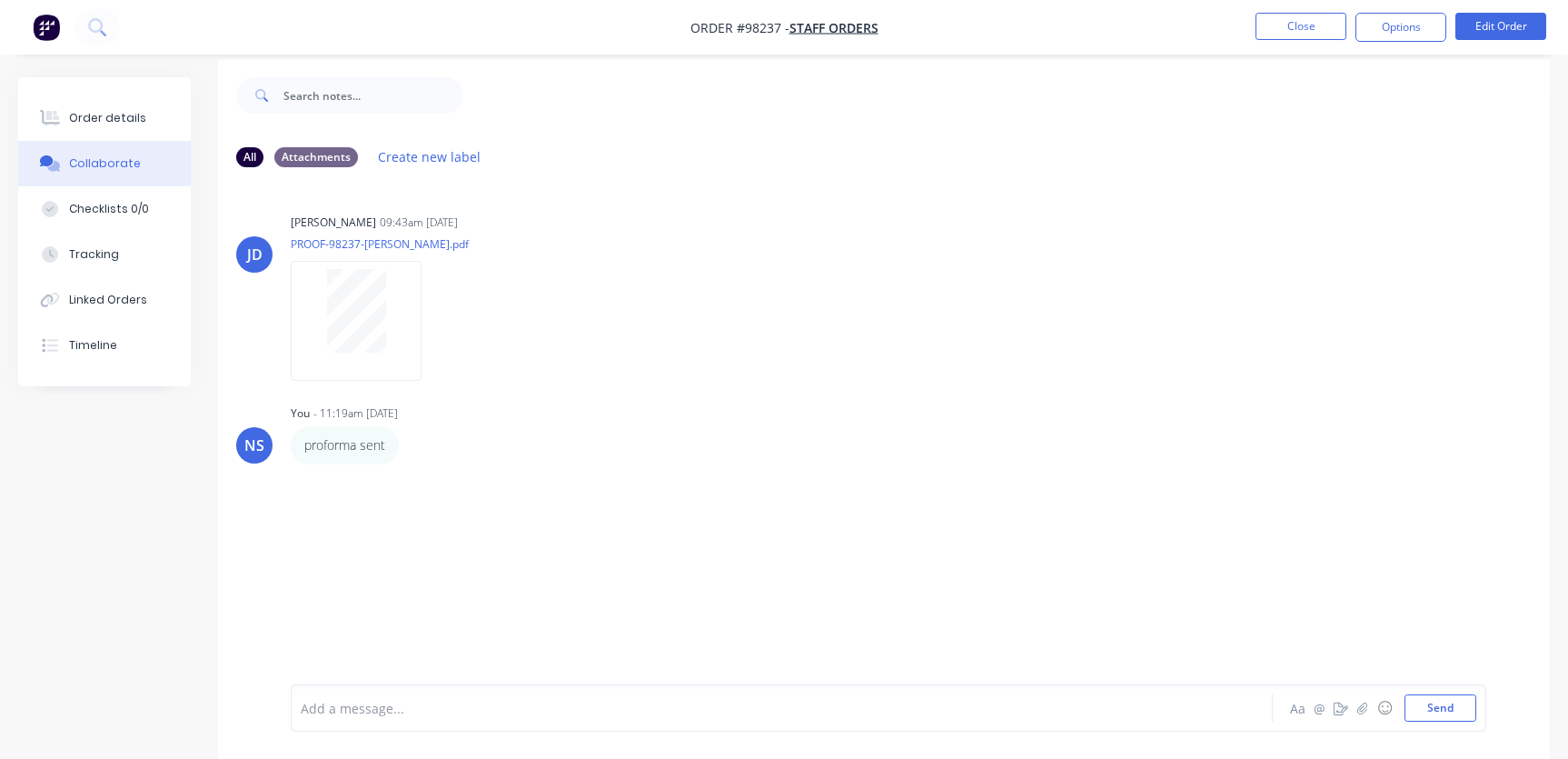
scroll to position [27, 0]
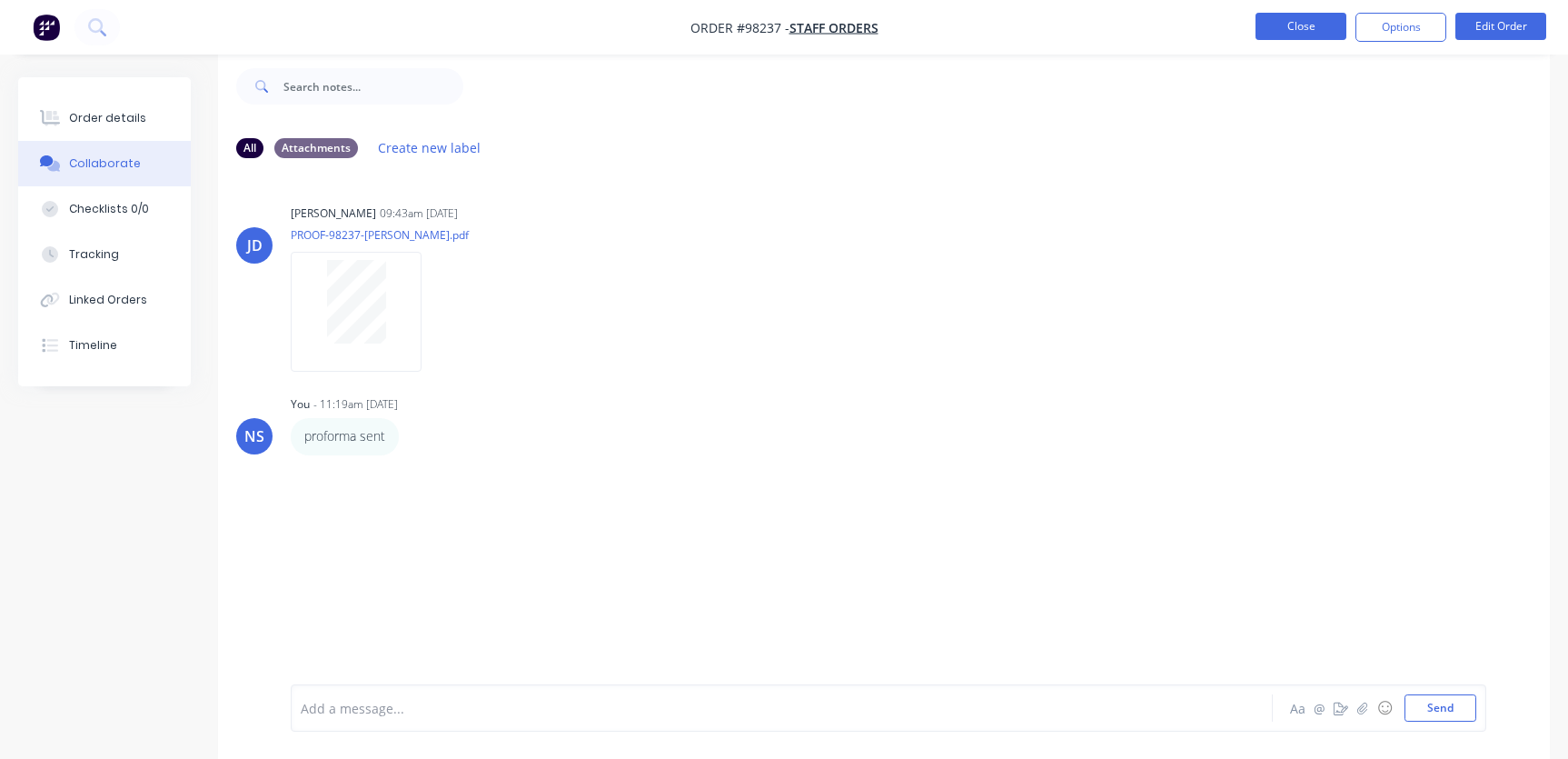
click at [1303, 30] on button "Close" at bounding box center [1300, 26] width 91 height 27
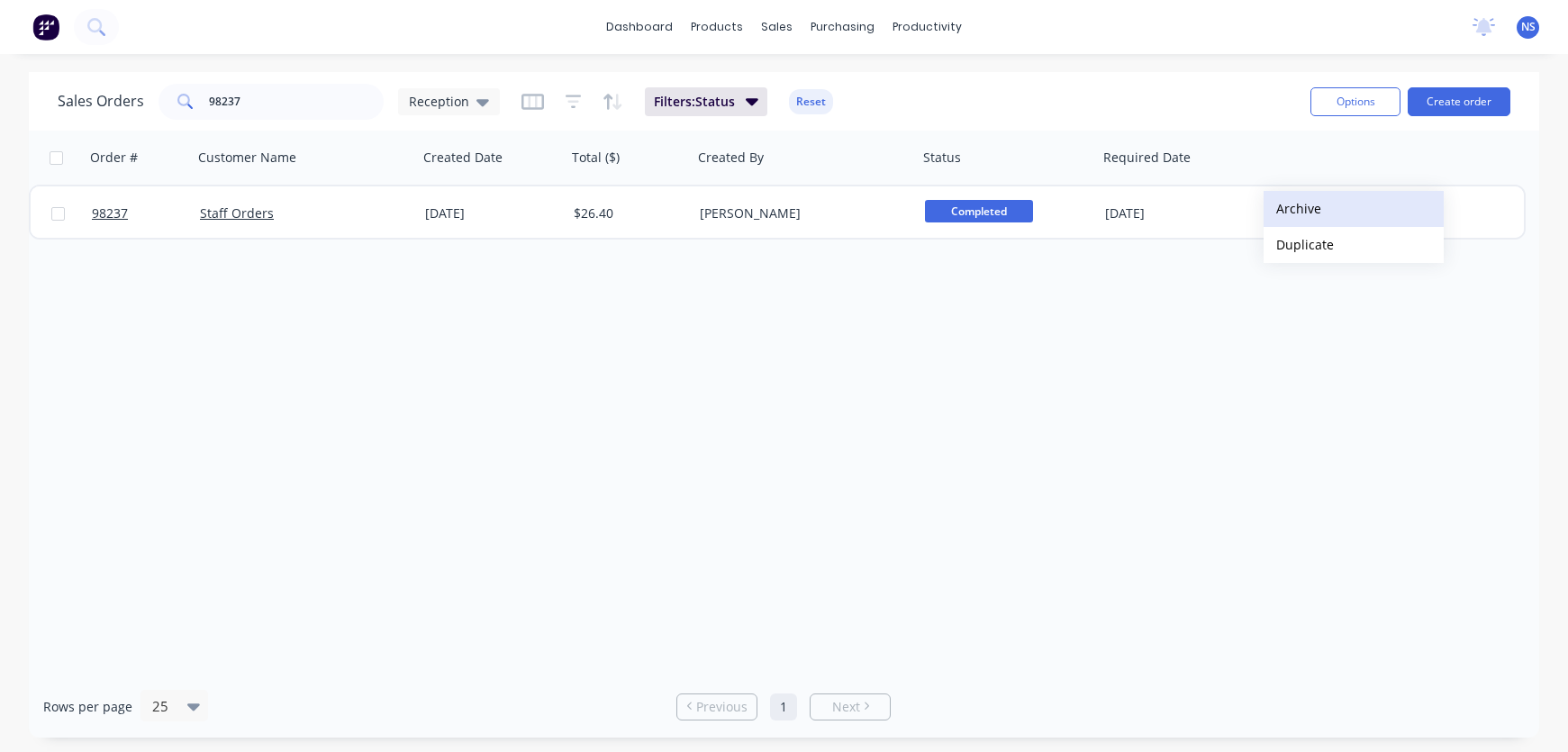
click at [1295, 208] on button "Archive" at bounding box center [1354, 209] width 180 height 36
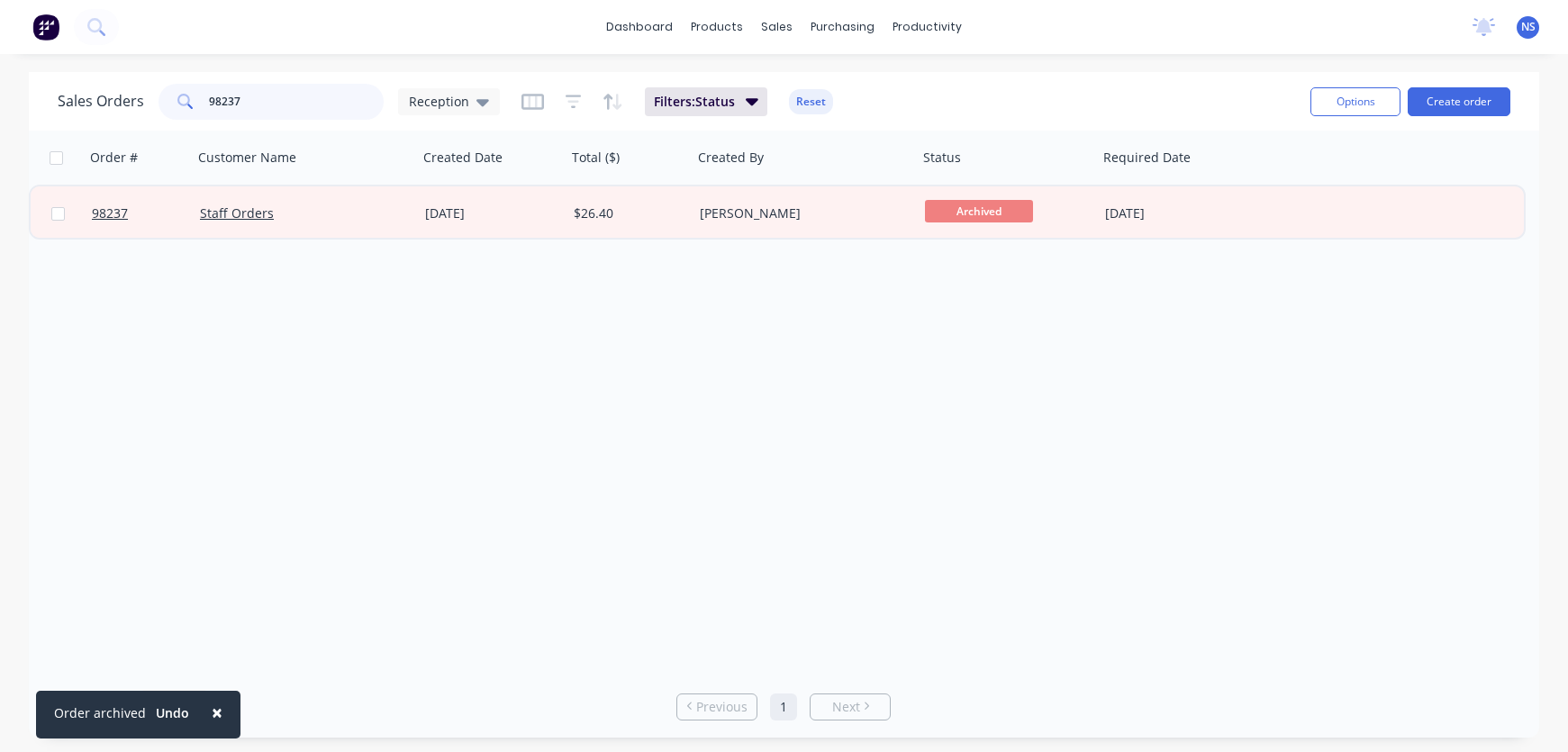
drag, startPoint x: 272, startPoint y: 99, endPoint x: 152, endPoint y: 100, distance: 120.0
click at [152, 100] on div "Sales Orders 98237 Reception" at bounding box center [279, 101] width 442 height 36
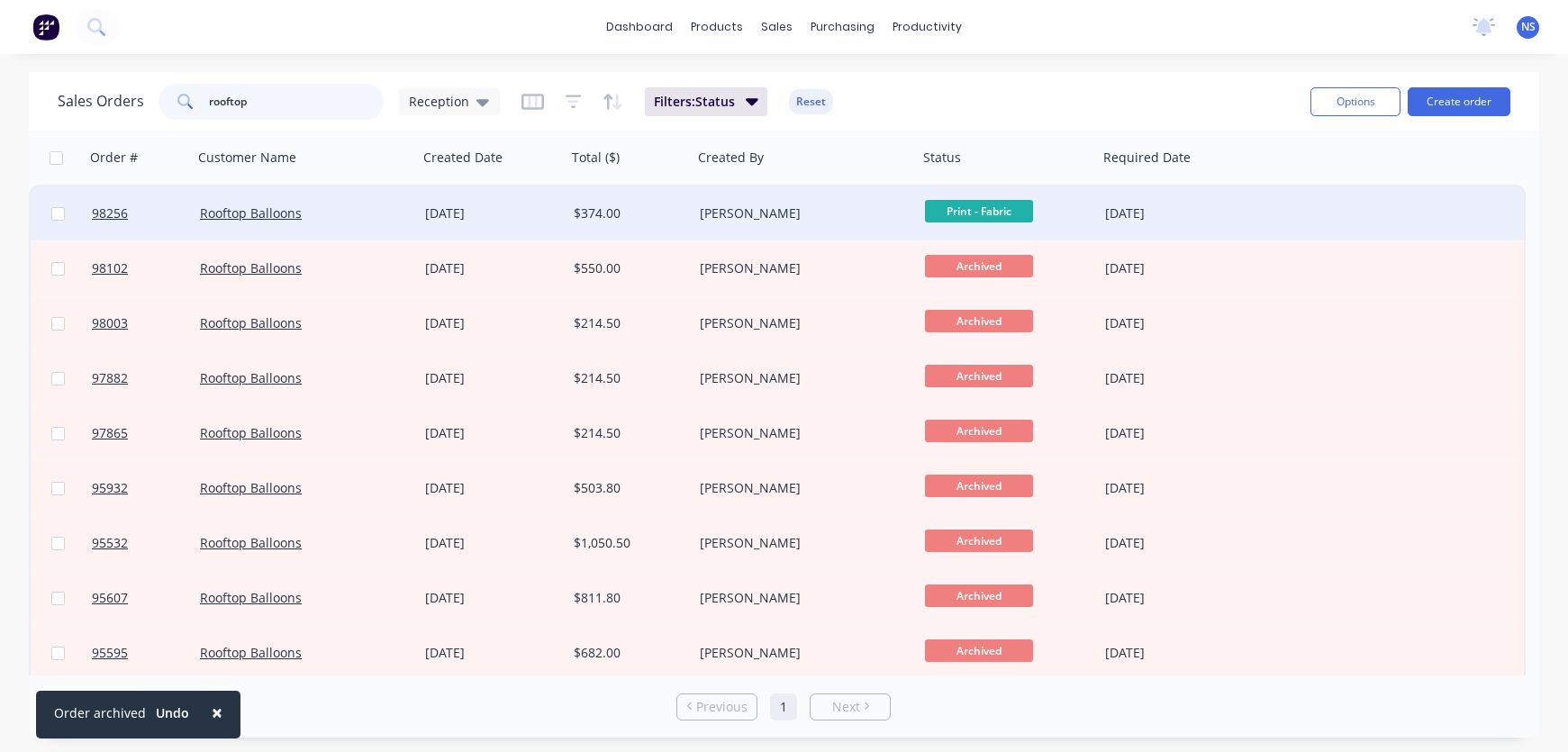
type input "rooftop"
click at [355, 217] on div "Rooftop Balloons" at bounding box center [300, 213] width 200 height 18
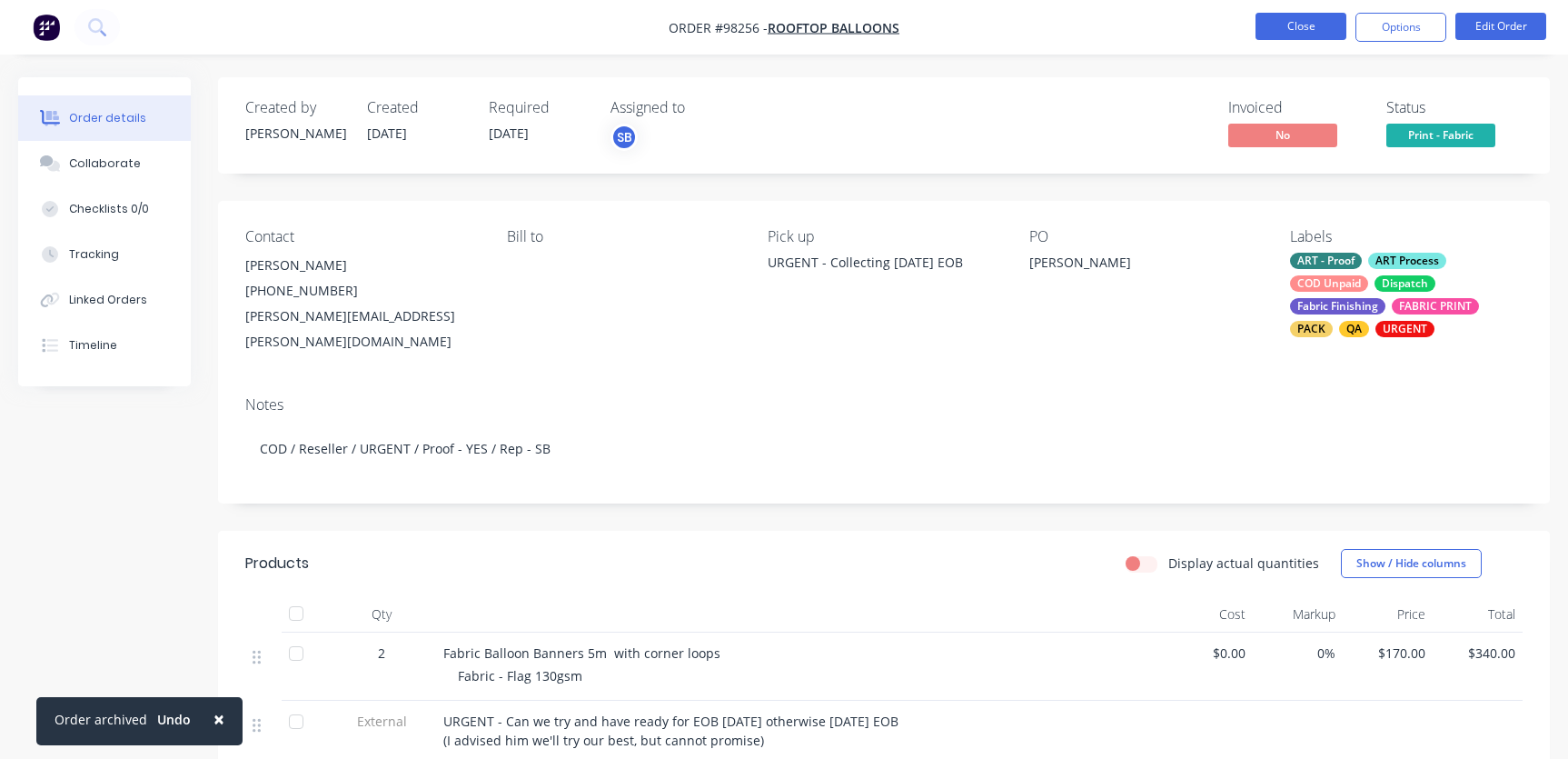
click at [1291, 29] on button "Close" at bounding box center [1300, 26] width 91 height 27
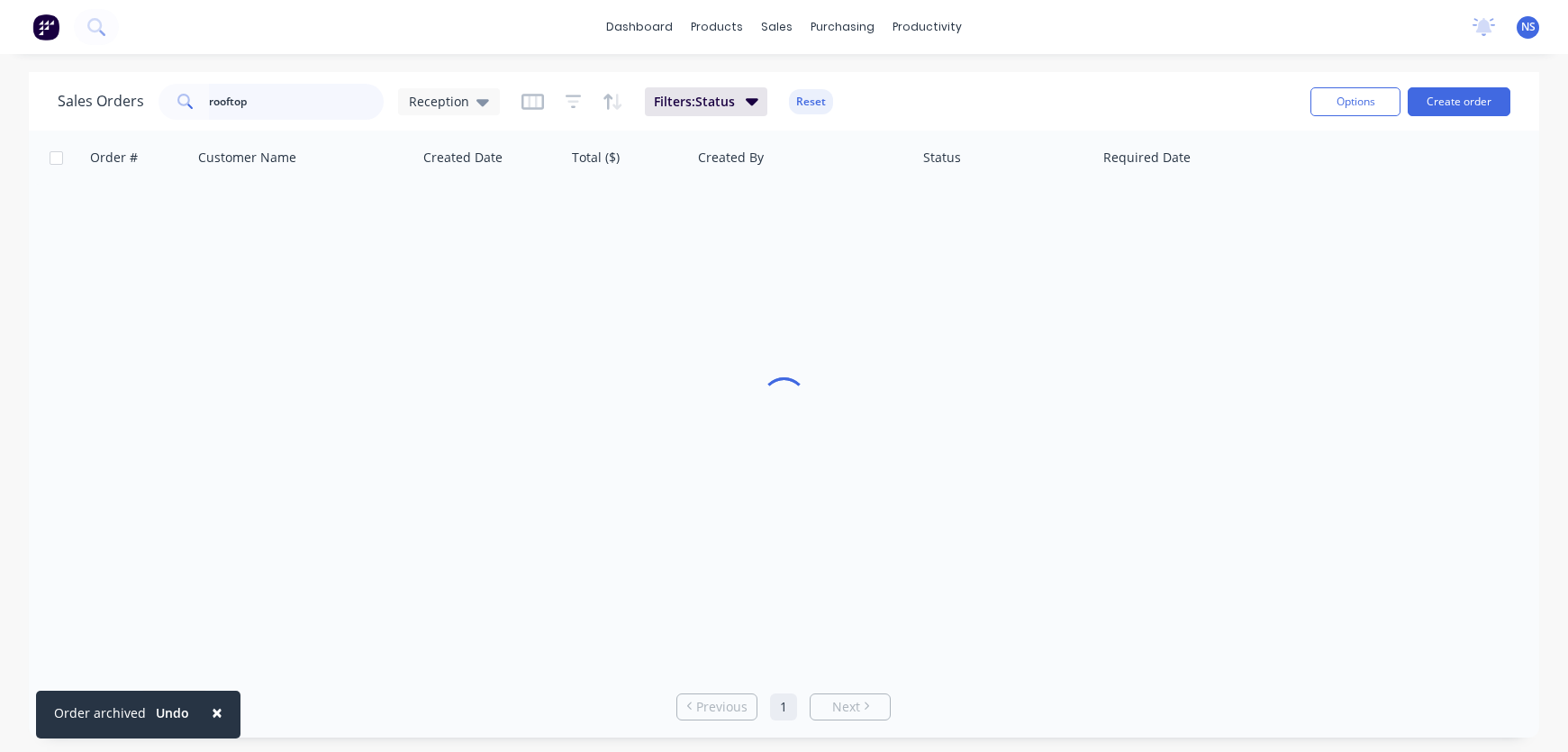
click at [280, 101] on input "rooftop" at bounding box center [296, 101] width 175 height 36
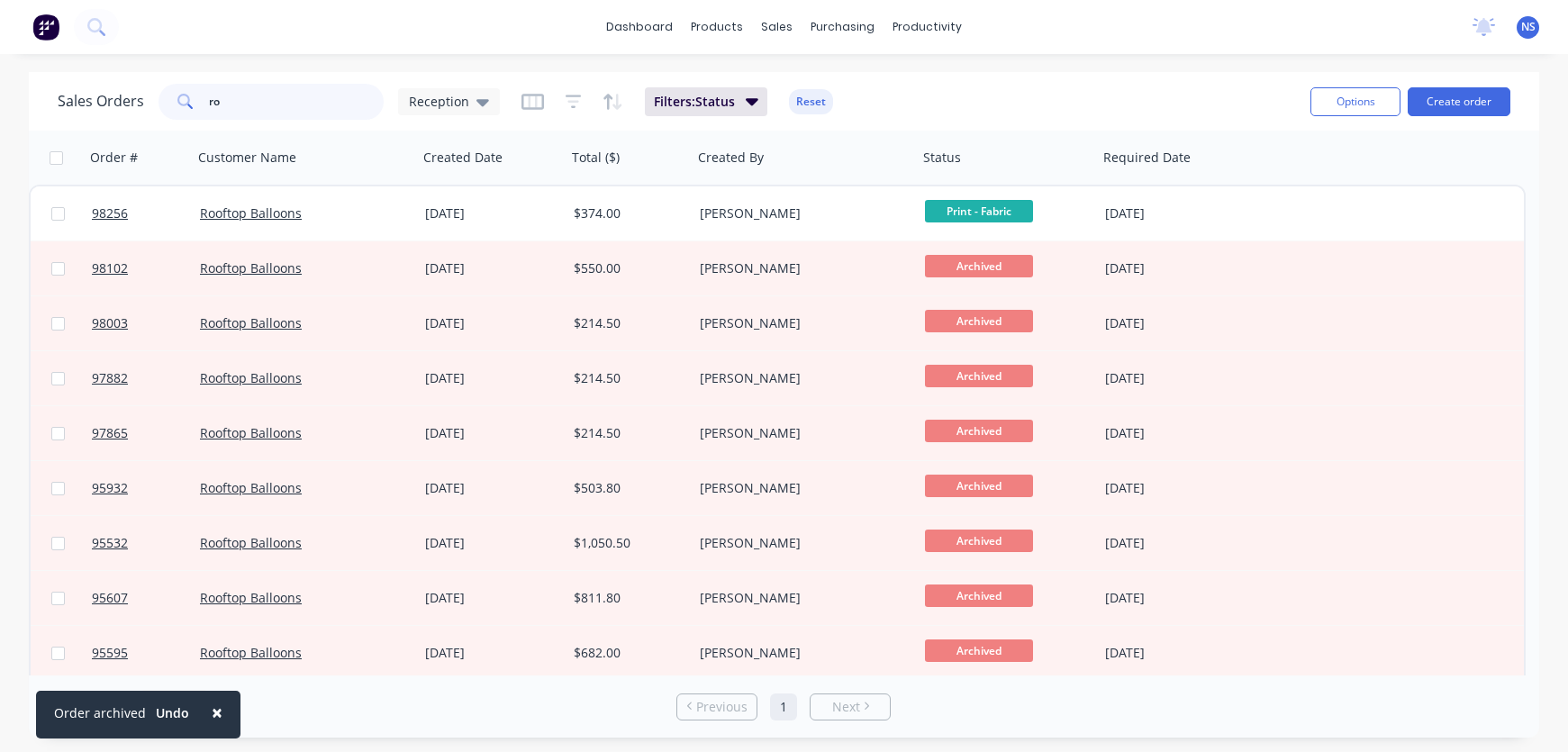
type input "r"
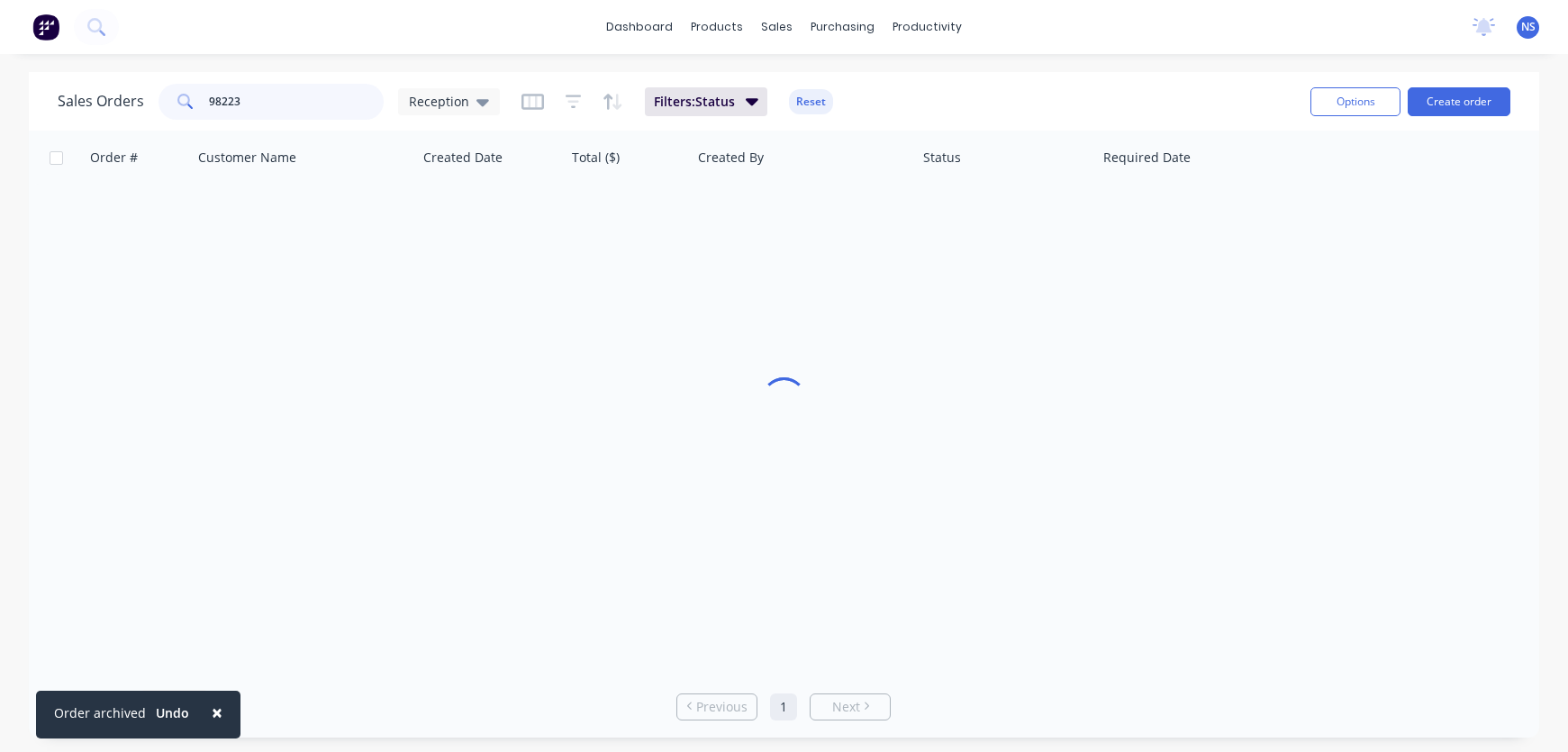
type input "98223"
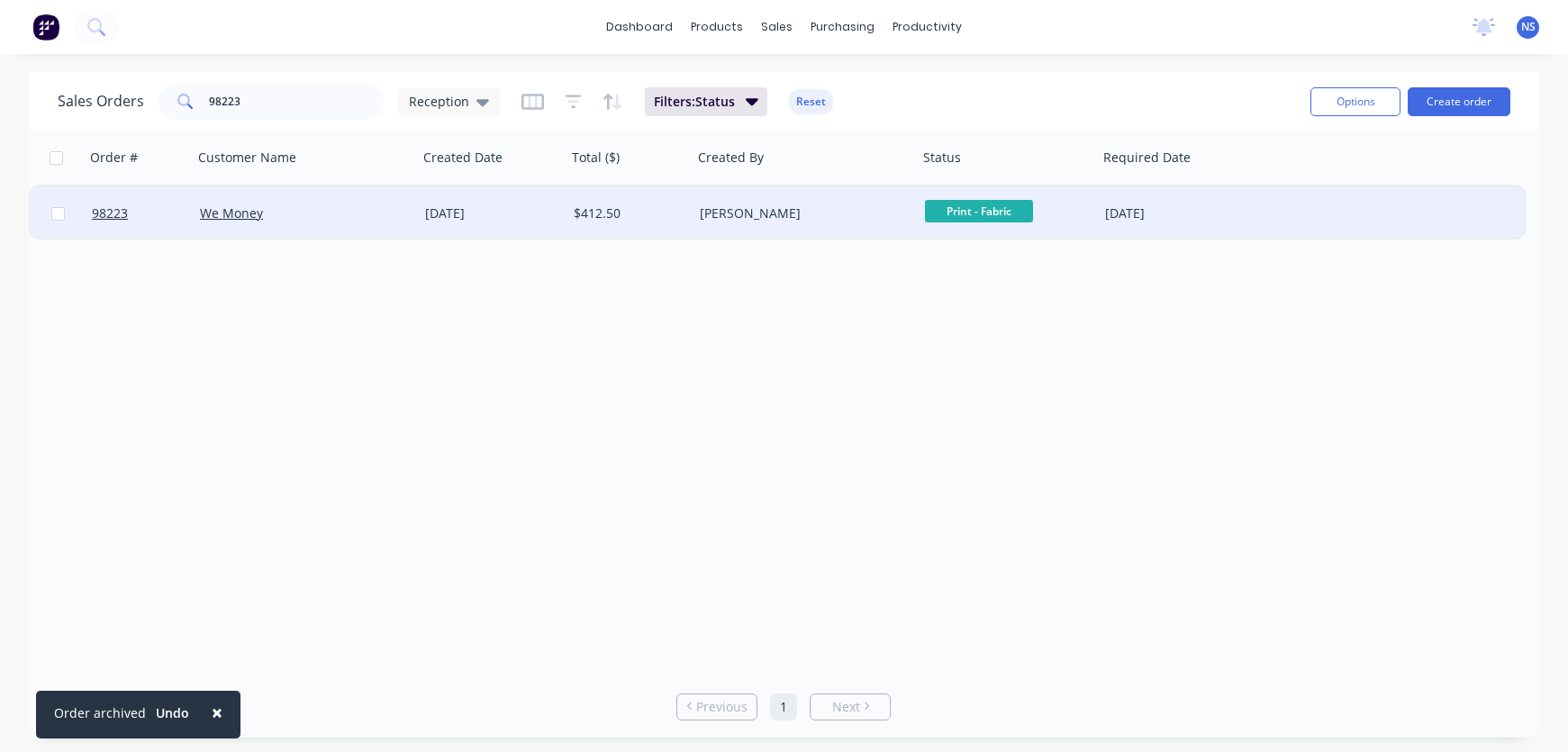
click at [348, 218] on div "We Money" at bounding box center [300, 213] width 200 height 18
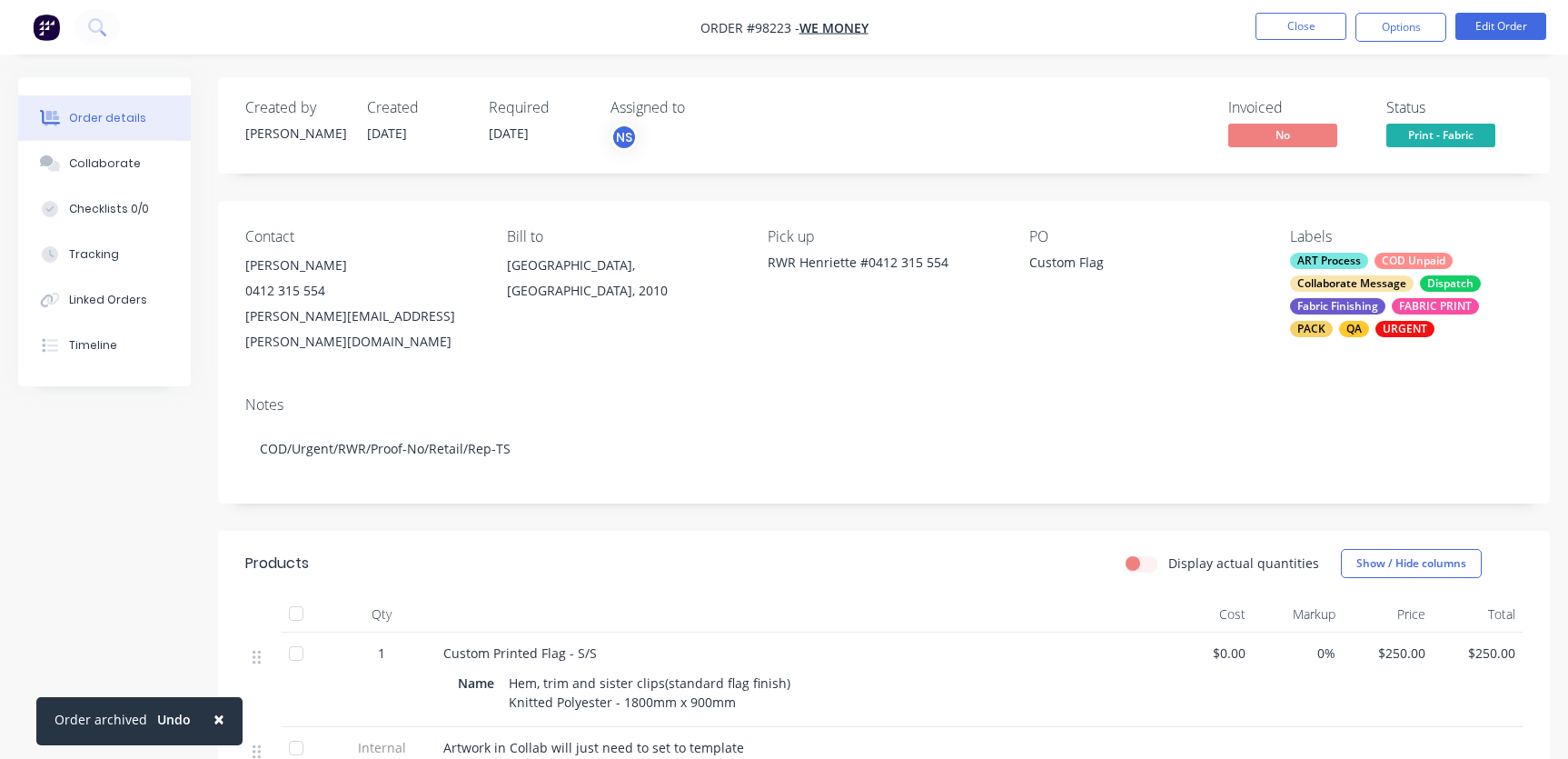
click at [1415, 283] on div "ART Process COD Unpaid Collaborate Message Dispatch Fabric Finishing FABRIC PRI…" at bounding box center [1406, 295] width 232 height 84
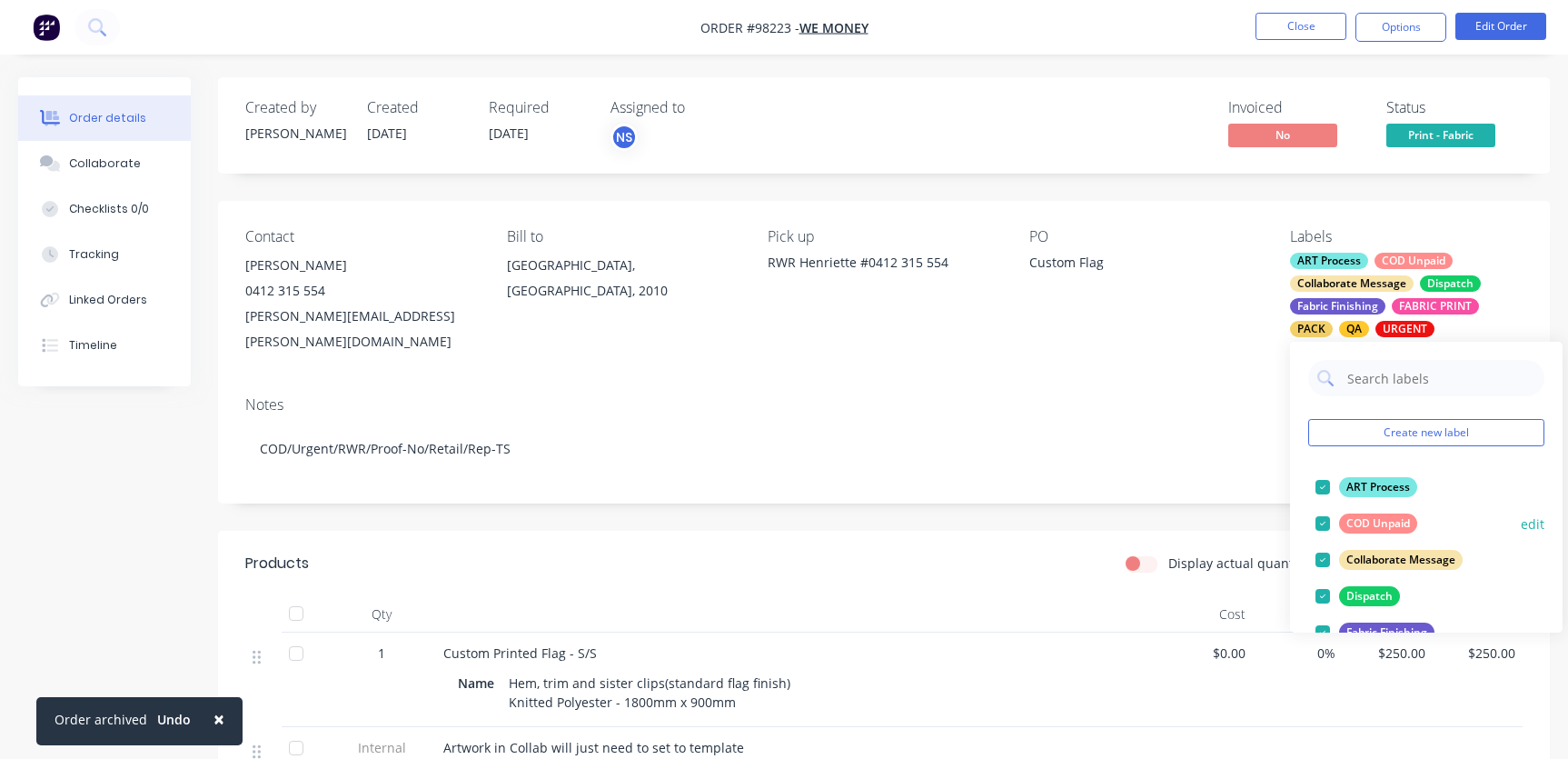
click at [1324, 524] on div at bounding box center [1323, 524] width 36 height 36
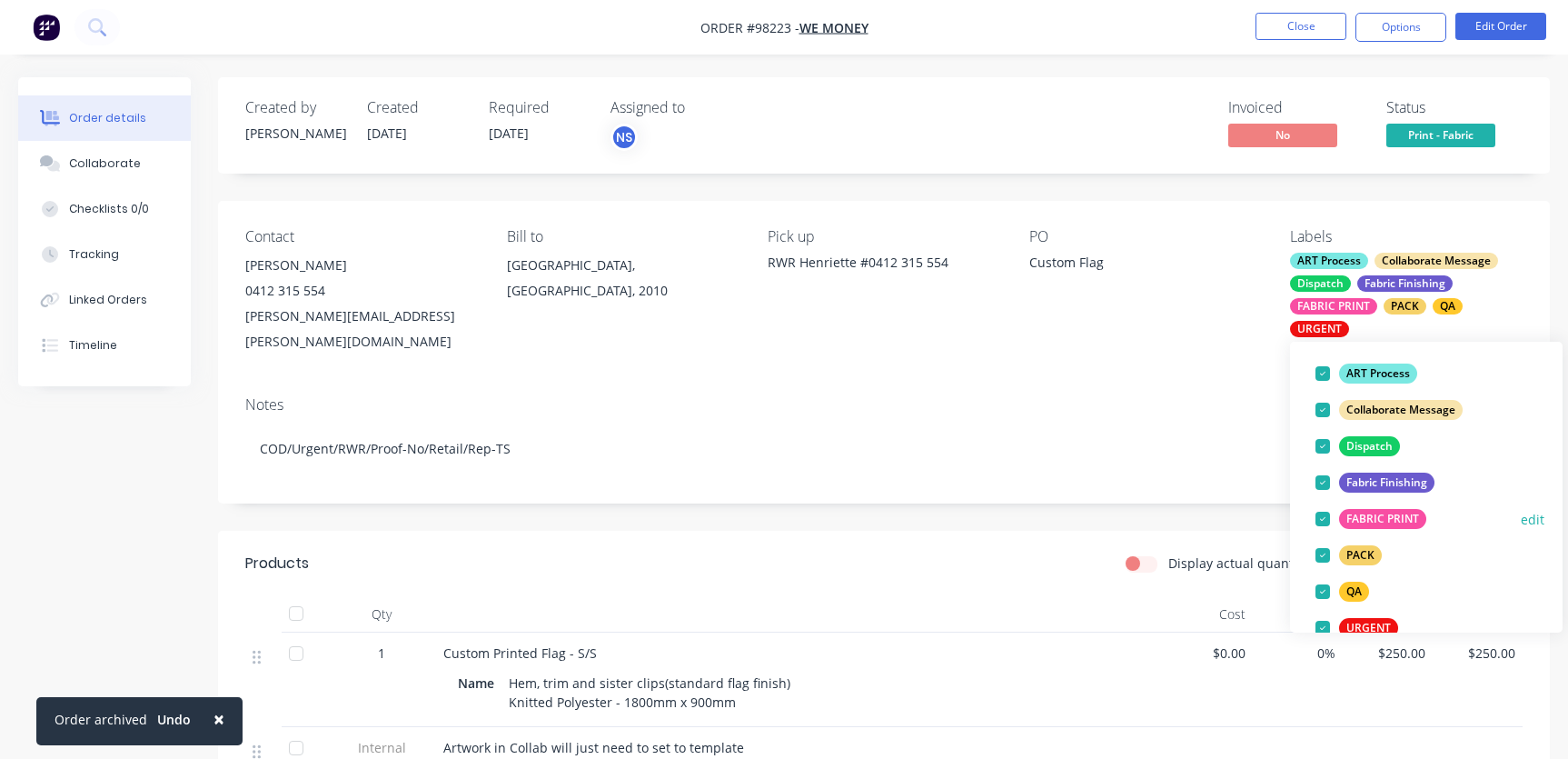
scroll to position [279, 0]
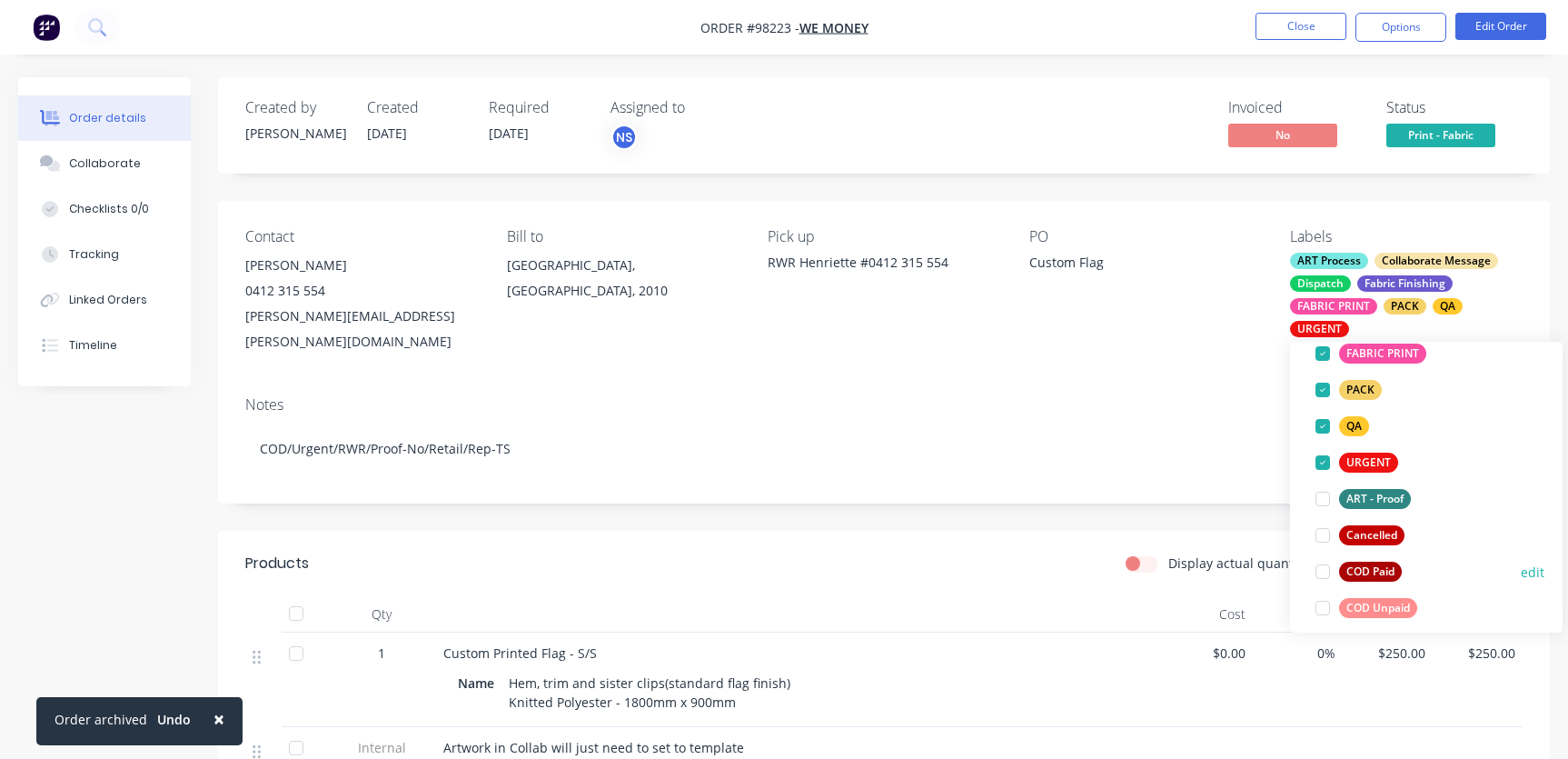
click at [1321, 572] on div at bounding box center [1323, 571] width 36 height 36
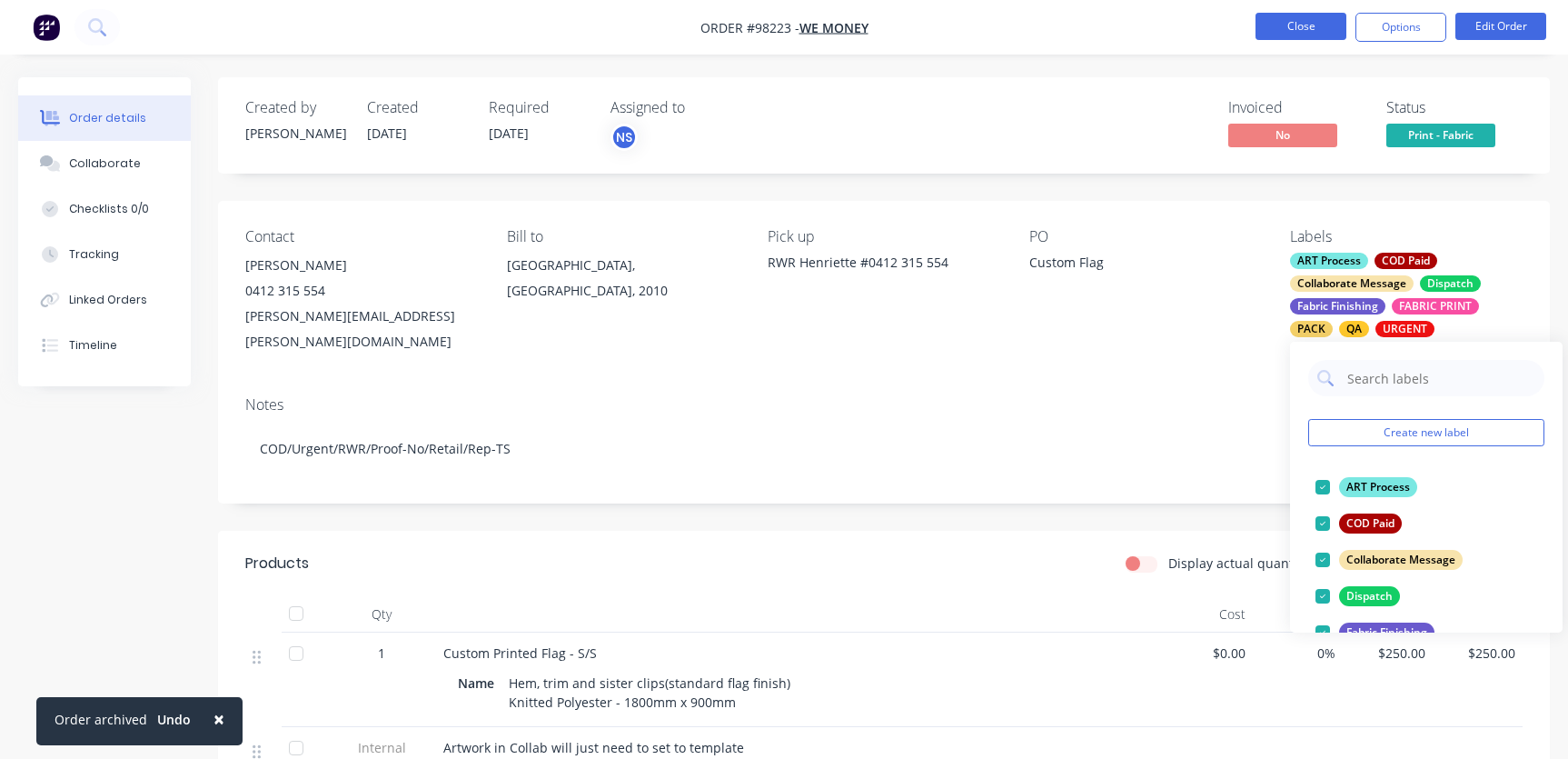
click at [1316, 28] on button "Close" at bounding box center [1300, 26] width 91 height 27
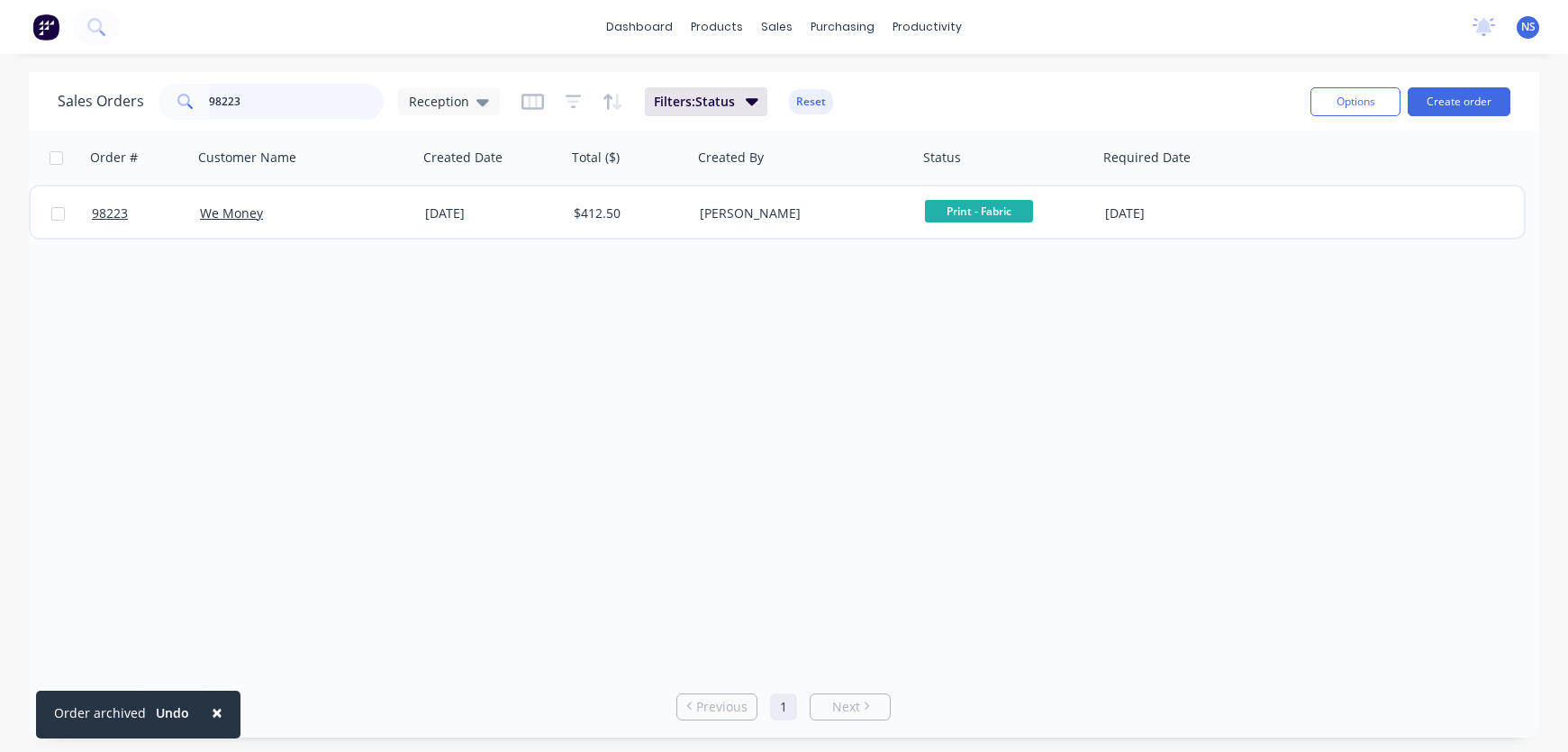
click at [261, 103] on input "98223" at bounding box center [296, 101] width 175 height 36
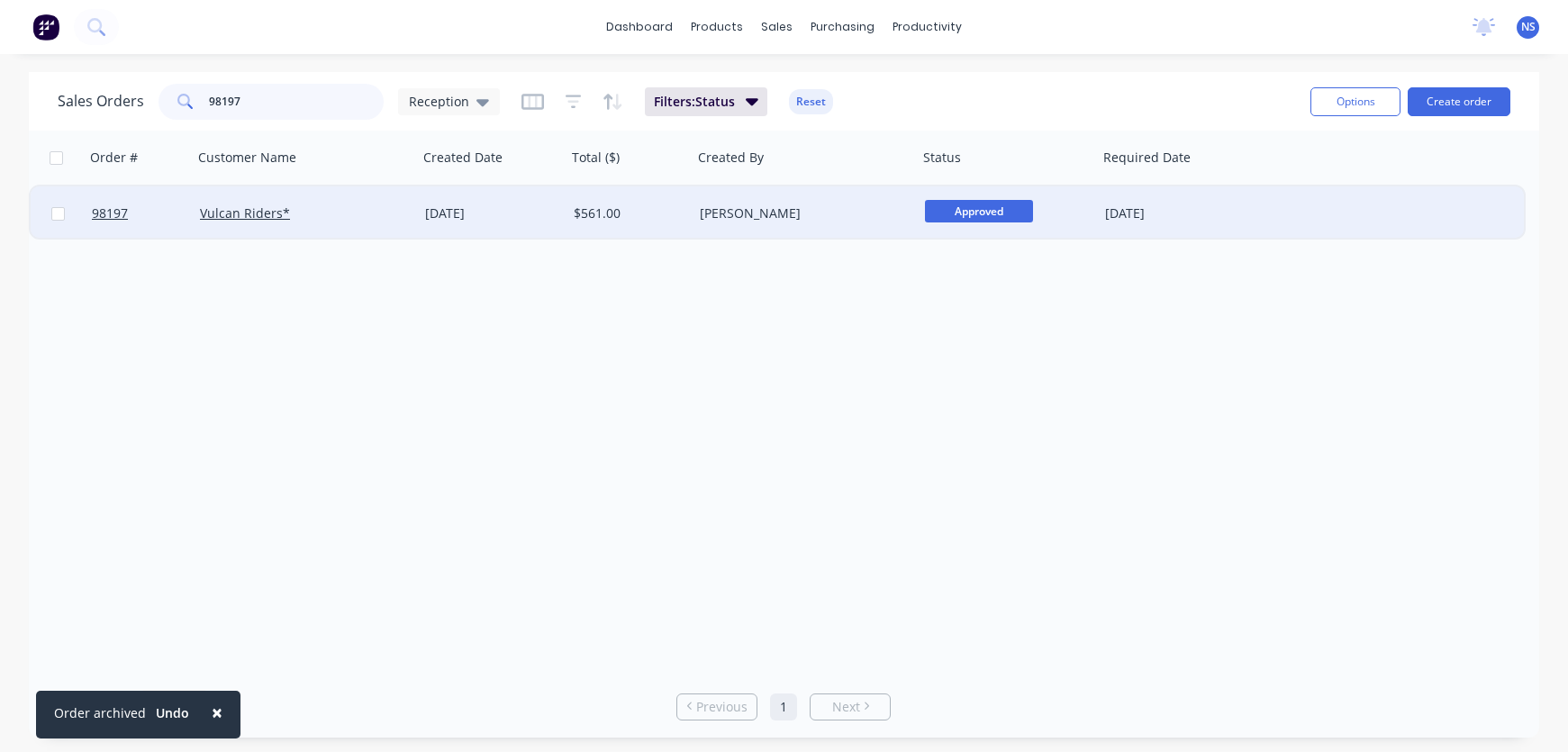
type input "98197"
click at [544, 219] on div "[DATE]" at bounding box center [492, 213] width 135 height 18
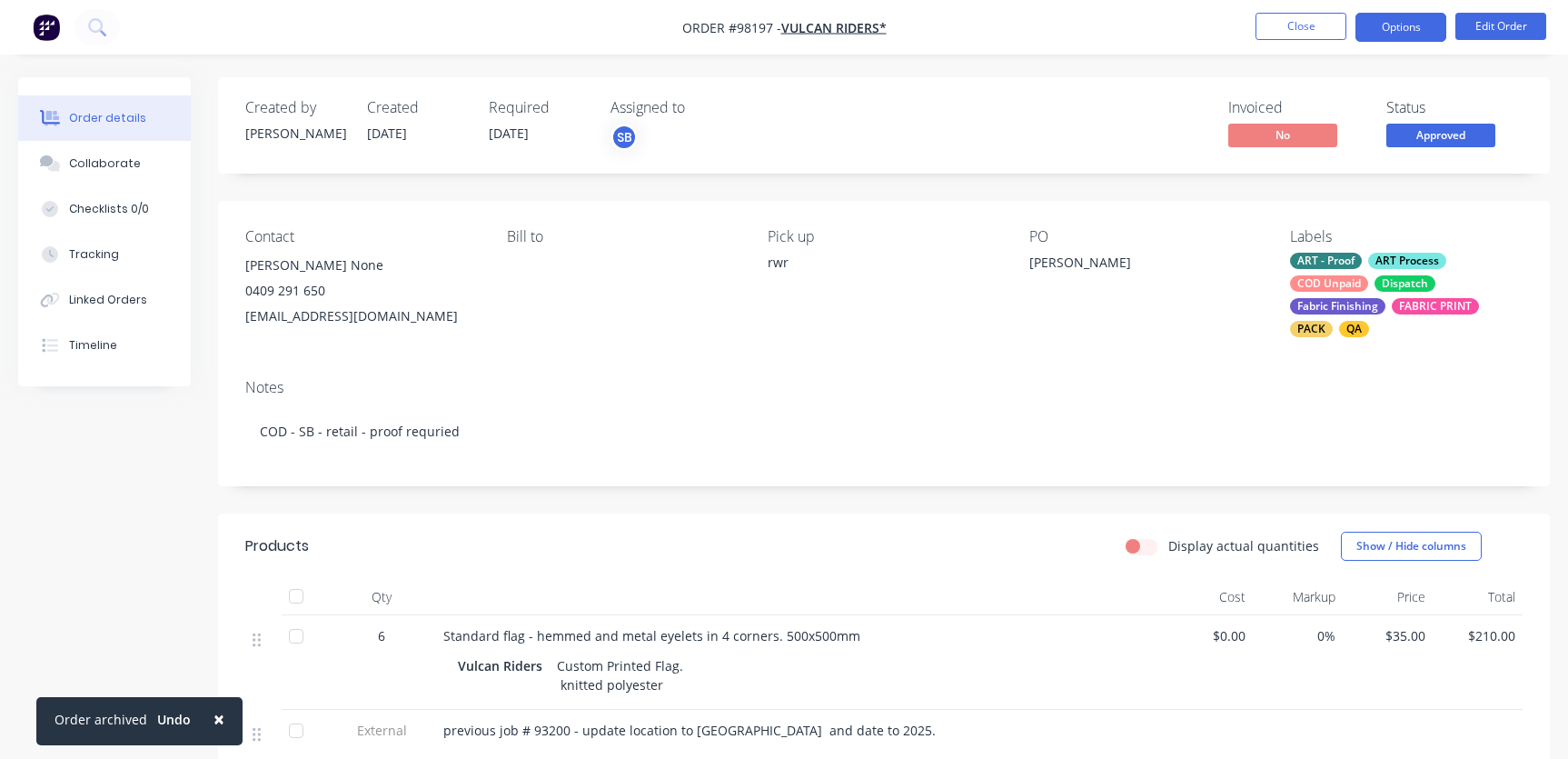
click at [1408, 30] on button "Options" at bounding box center [1401, 27] width 91 height 29
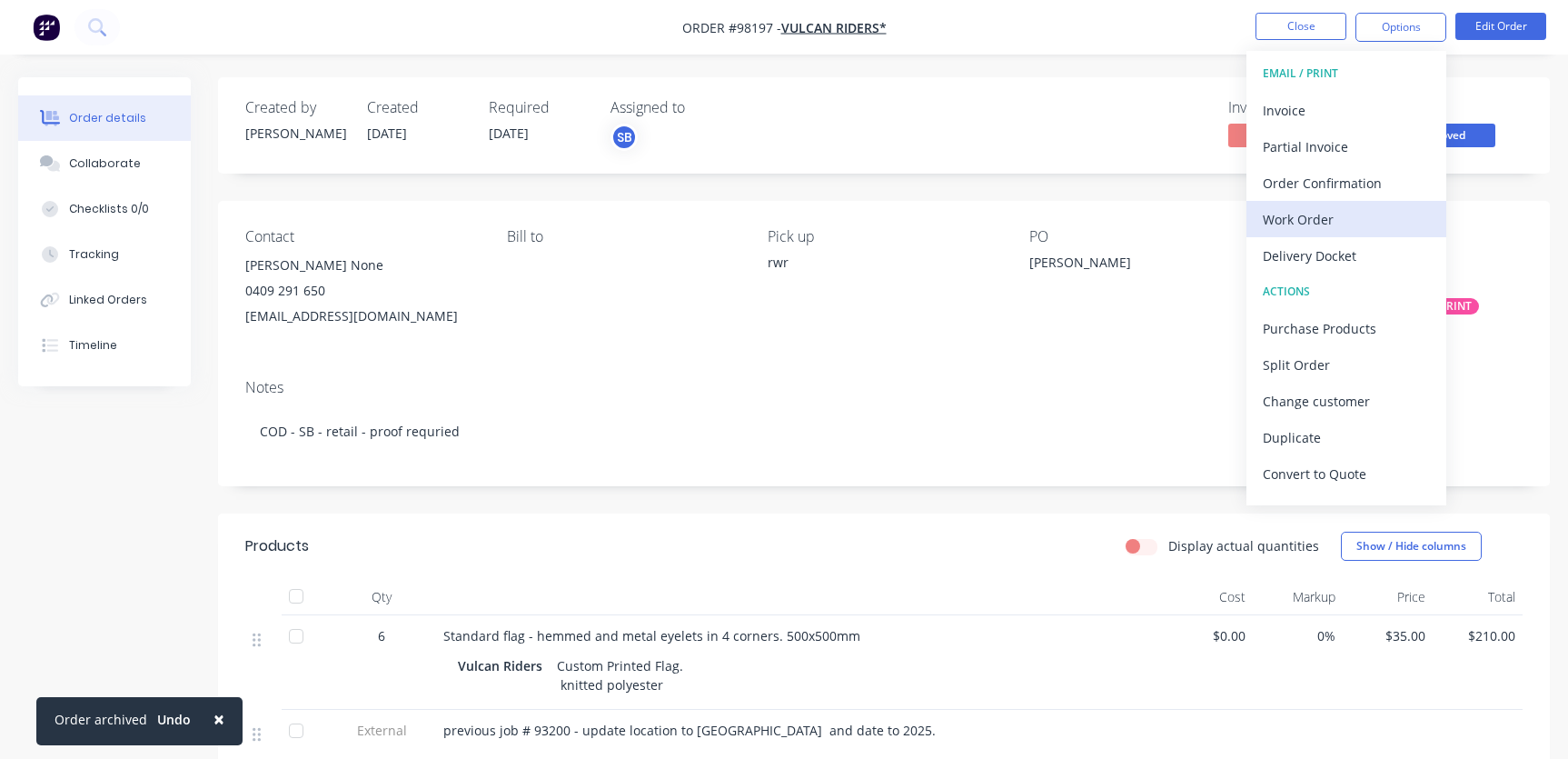
click at [1340, 218] on div "Work Order" at bounding box center [1346, 220] width 167 height 27
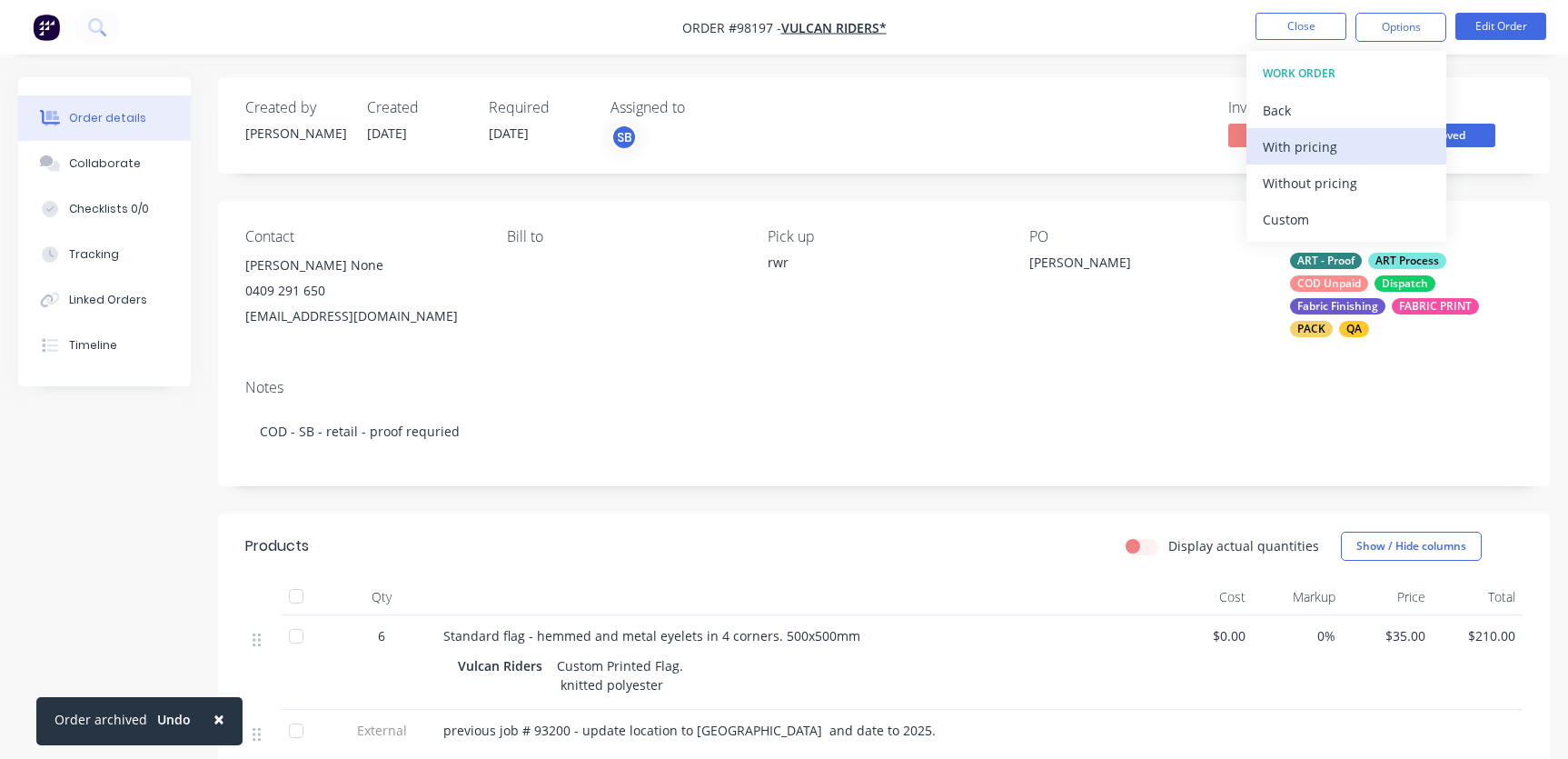
click at [1312, 148] on div "With pricing" at bounding box center [1346, 147] width 167 height 27
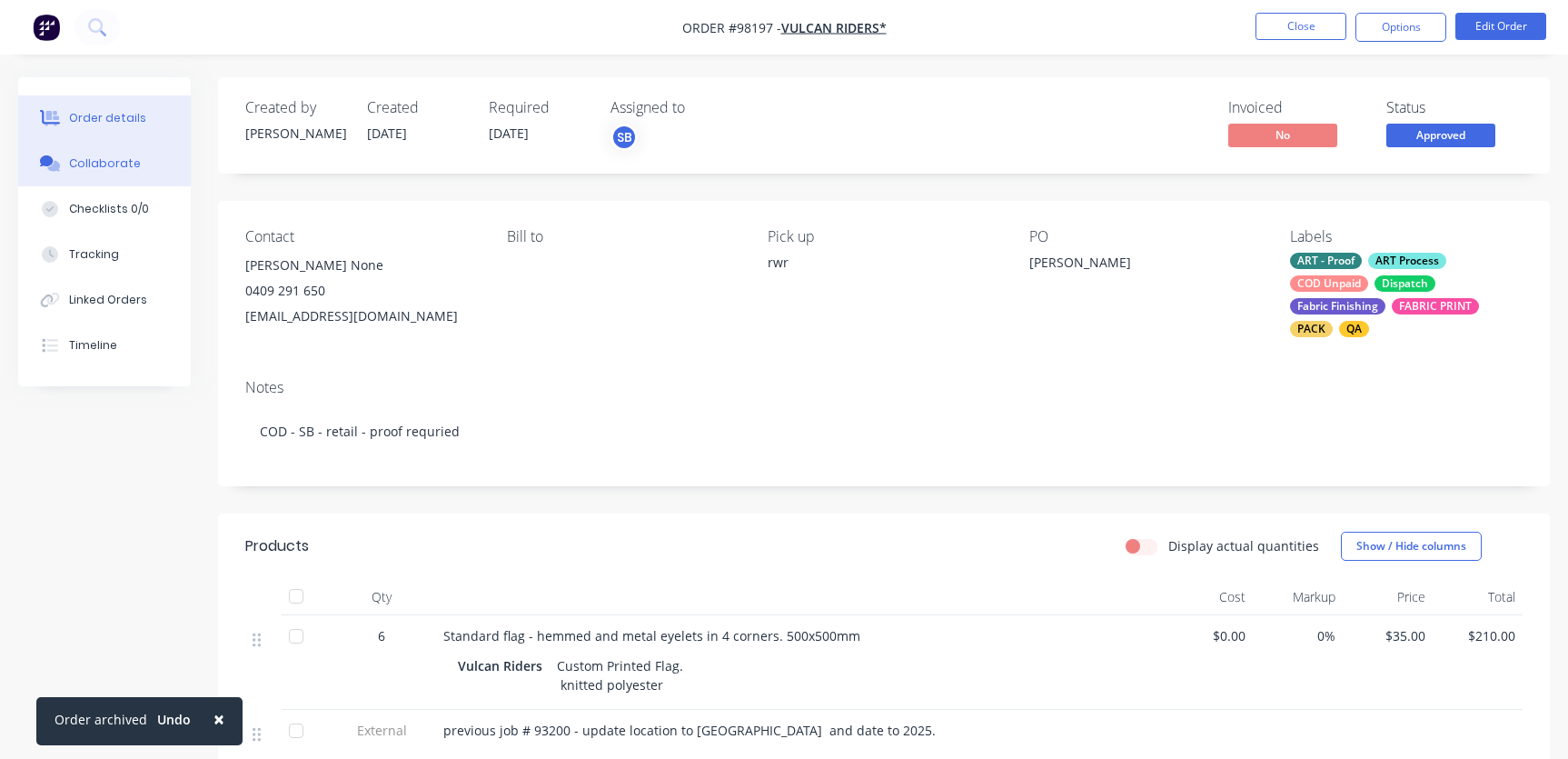
click at [120, 157] on div "Collaborate" at bounding box center [104, 163] width 72 height 16
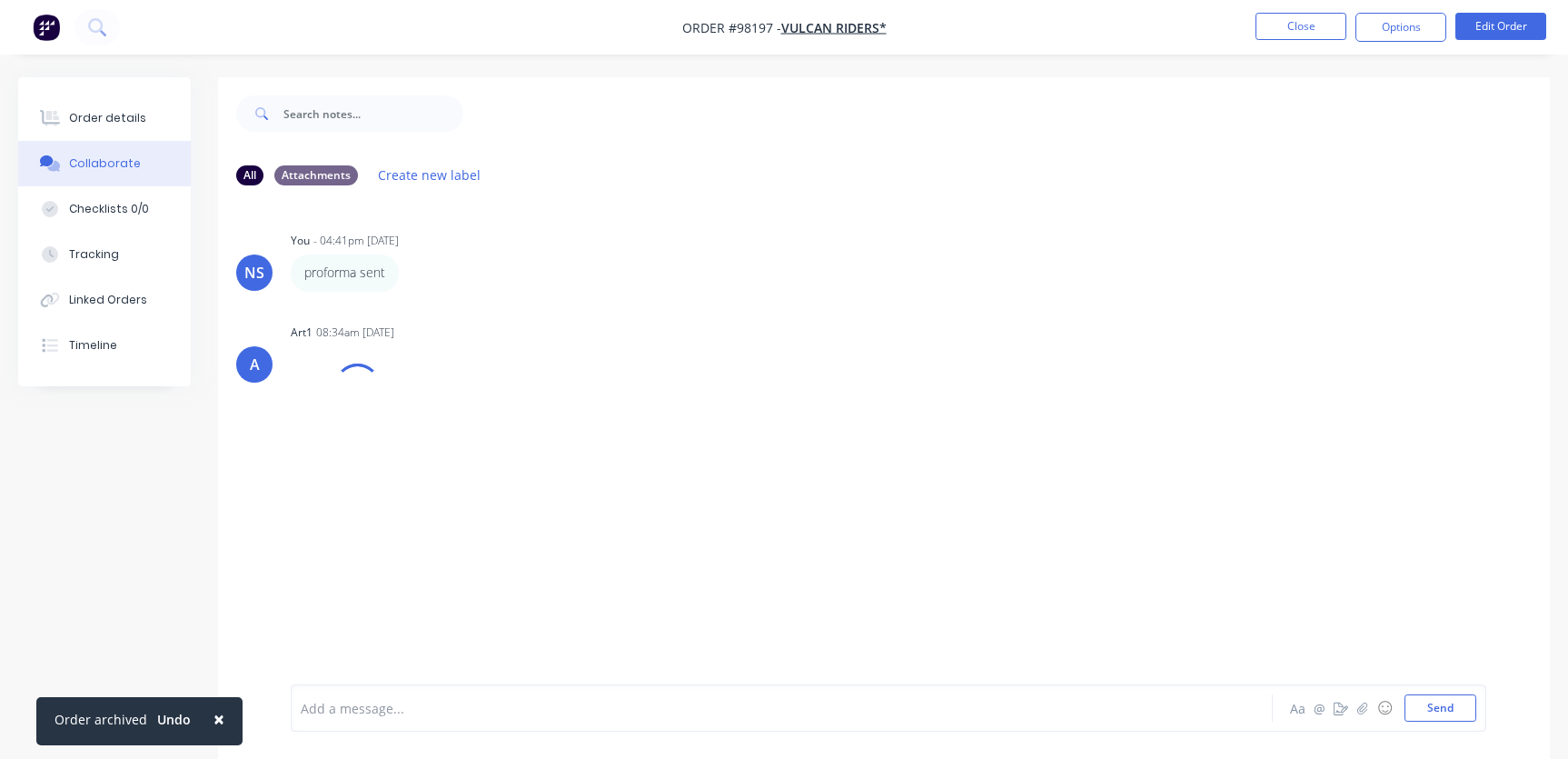
click at [467, 724] on div "Add a message... Aa @ ☺ Send" at bounding box center [889, 707] width 1196 height 47
click at [460, 705] on div at bounding box center [741, 708] width 881 height 19
click at [309, 711] on span "pupdated proforma sent" at bounding box center [377, 708] width 151 height 17
click at [480, 705] on div "updated proforma sent" at bounding box center [741, 708] width 881 height 19
click at [1438, 703] on button "Send" at bounding box center [1440, 708] width 72 height 27
